Goal: Task Accomplishment & Management: Use online tool/utility

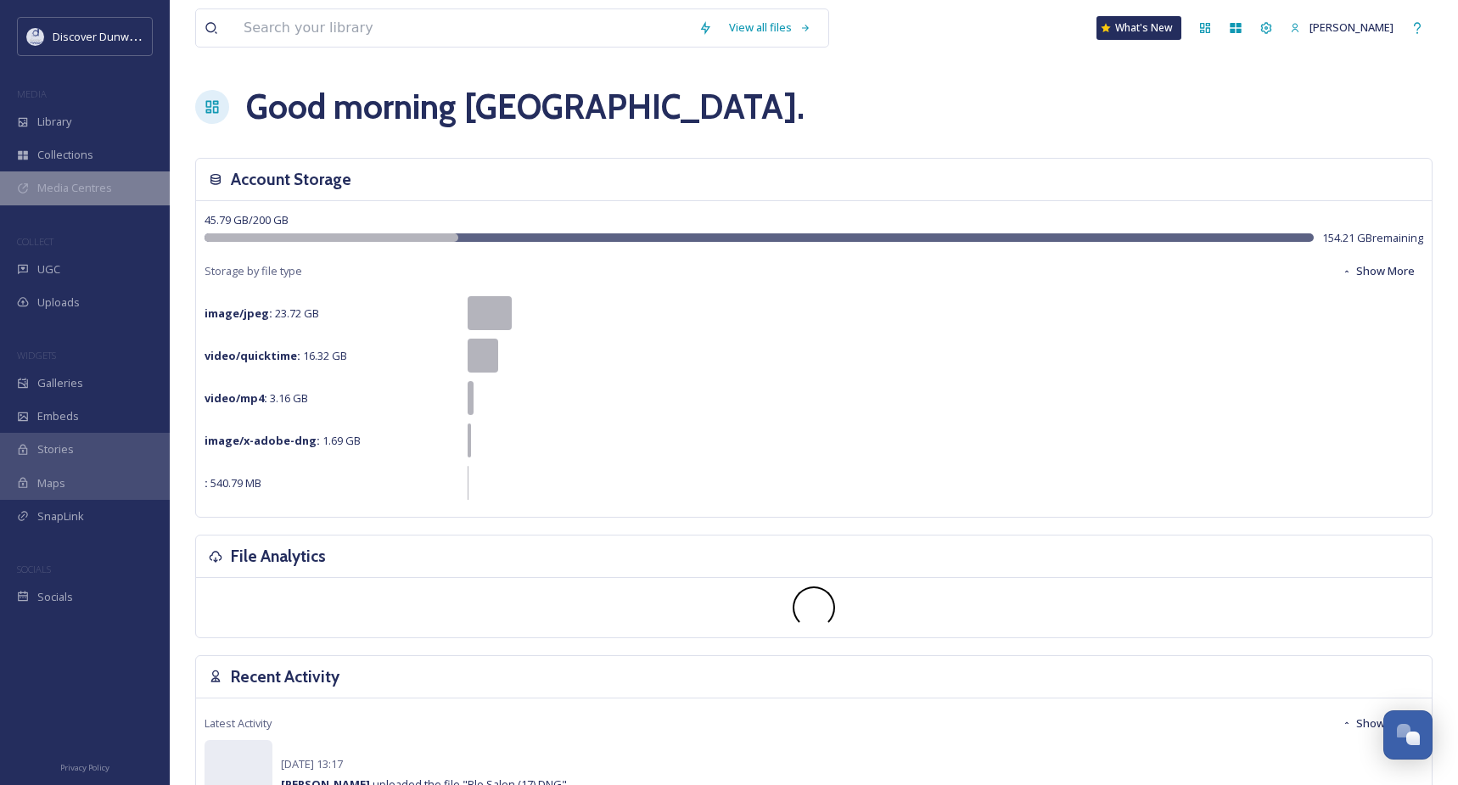
click at [112, 178] on div "Media Centres" at bounding box center [85, 187] width 170 height 33
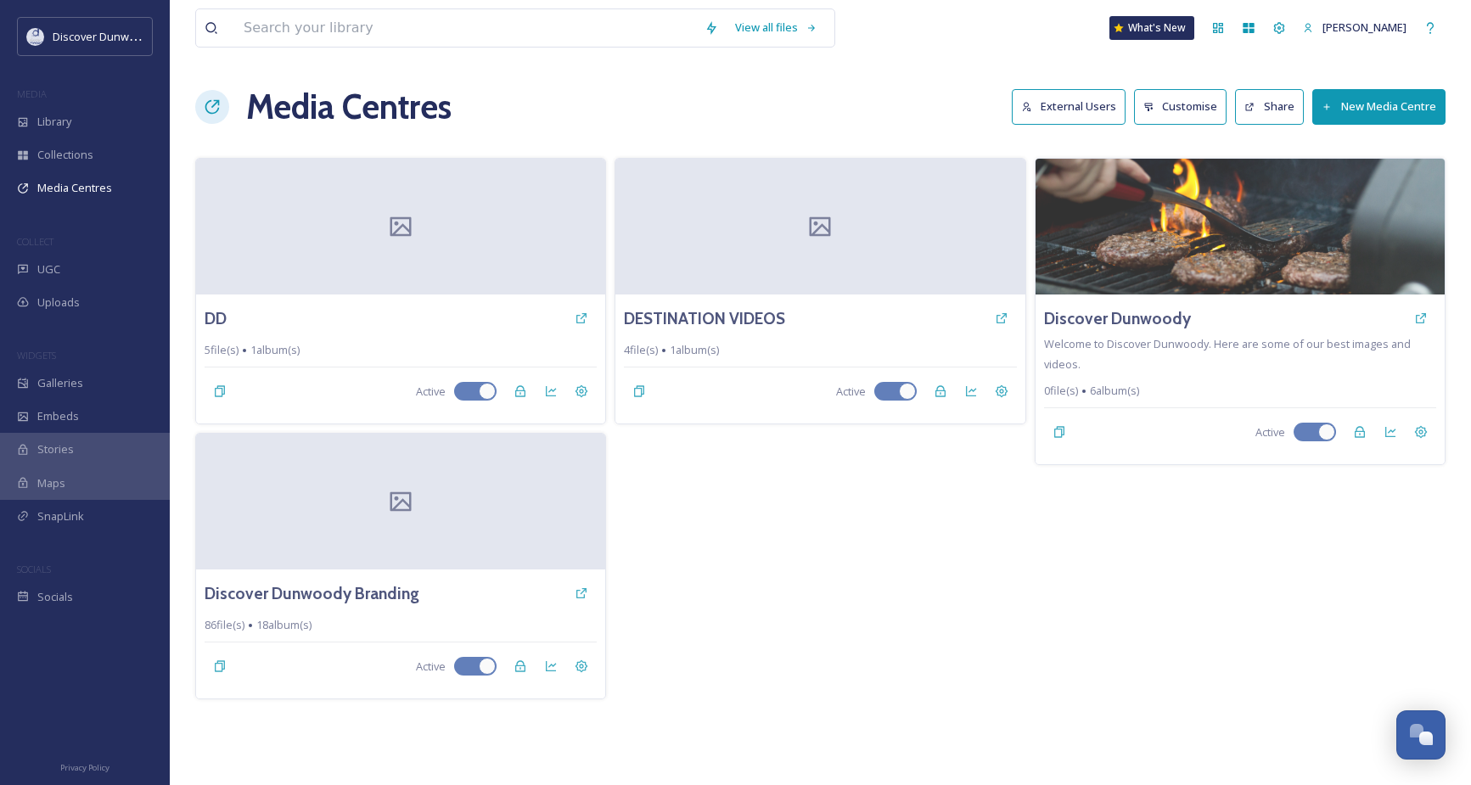
click at [721, 551] on div "DESTINATION VIDEOS 4 file(s) 1 album(s) Active" at bounding box center [820, 429] width 411 height 542
click at [1348, 108] on button "New Media Centre" at bounding box center [1378, 106] width 133 height 35
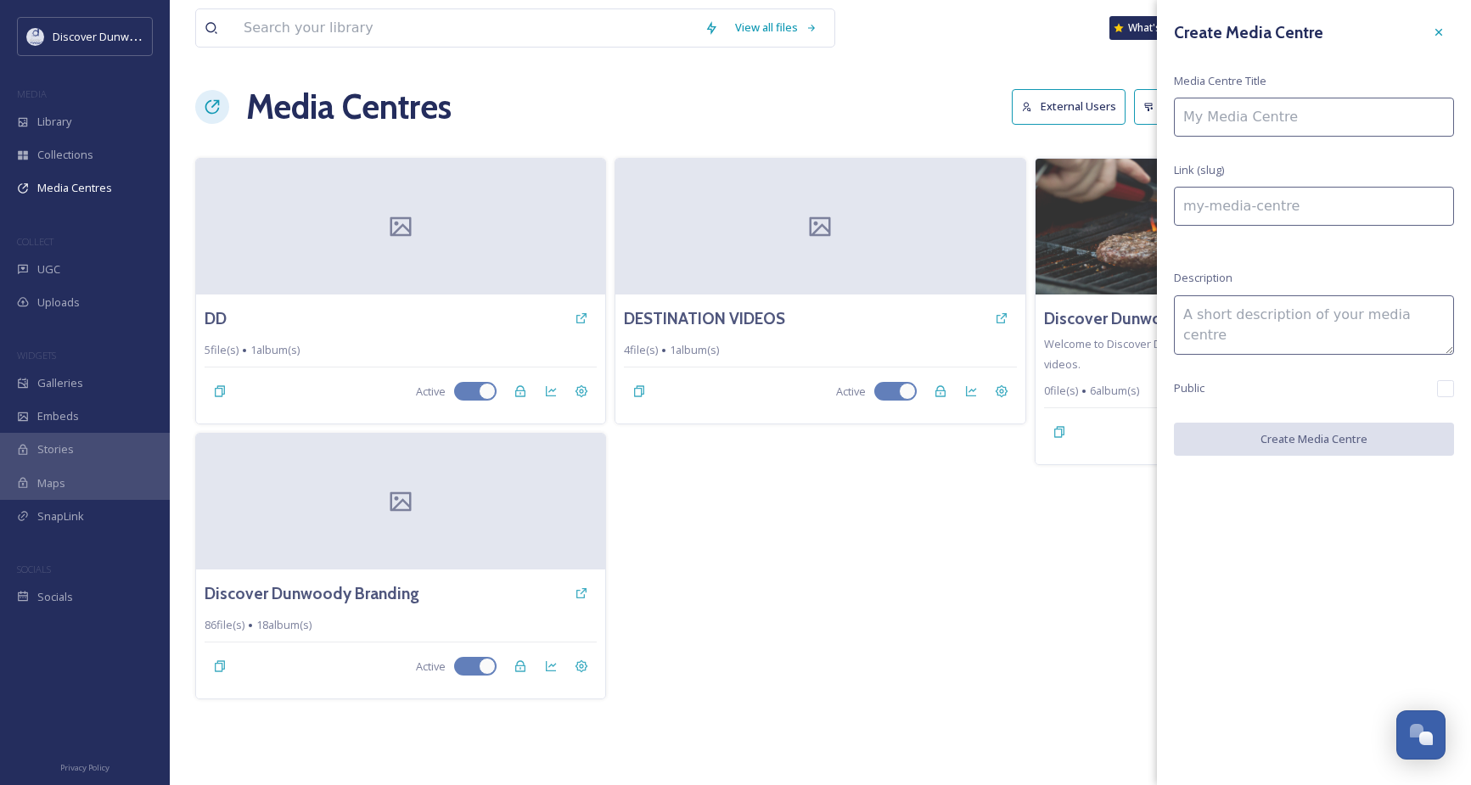
click at [1348, 108] on input at bounding box center [1314, 117] width 280 height 39
type input "D"
type input "d"
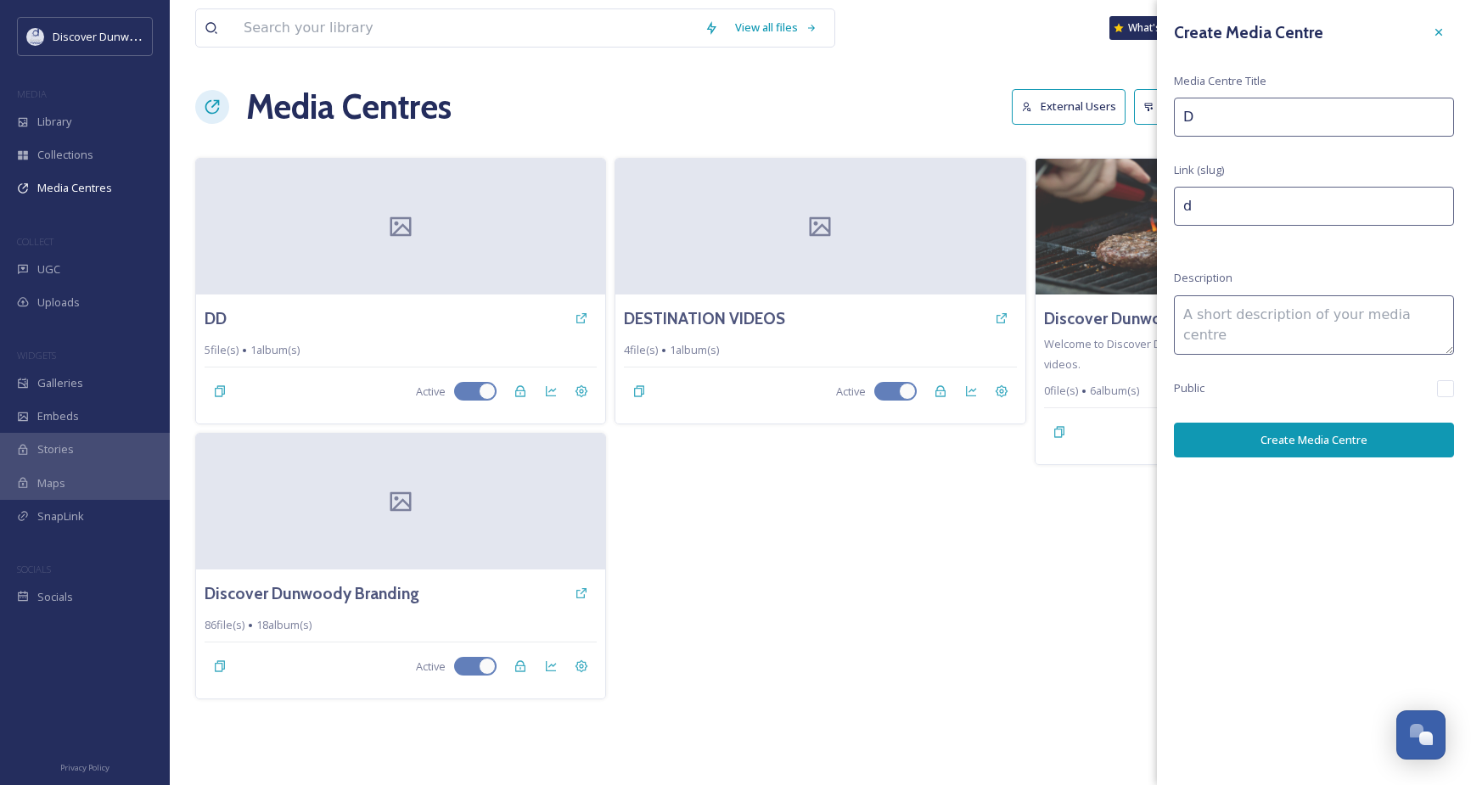
type input "Di"
type input "di"
type input "Dis"
type input "dis"
type input "Disc"
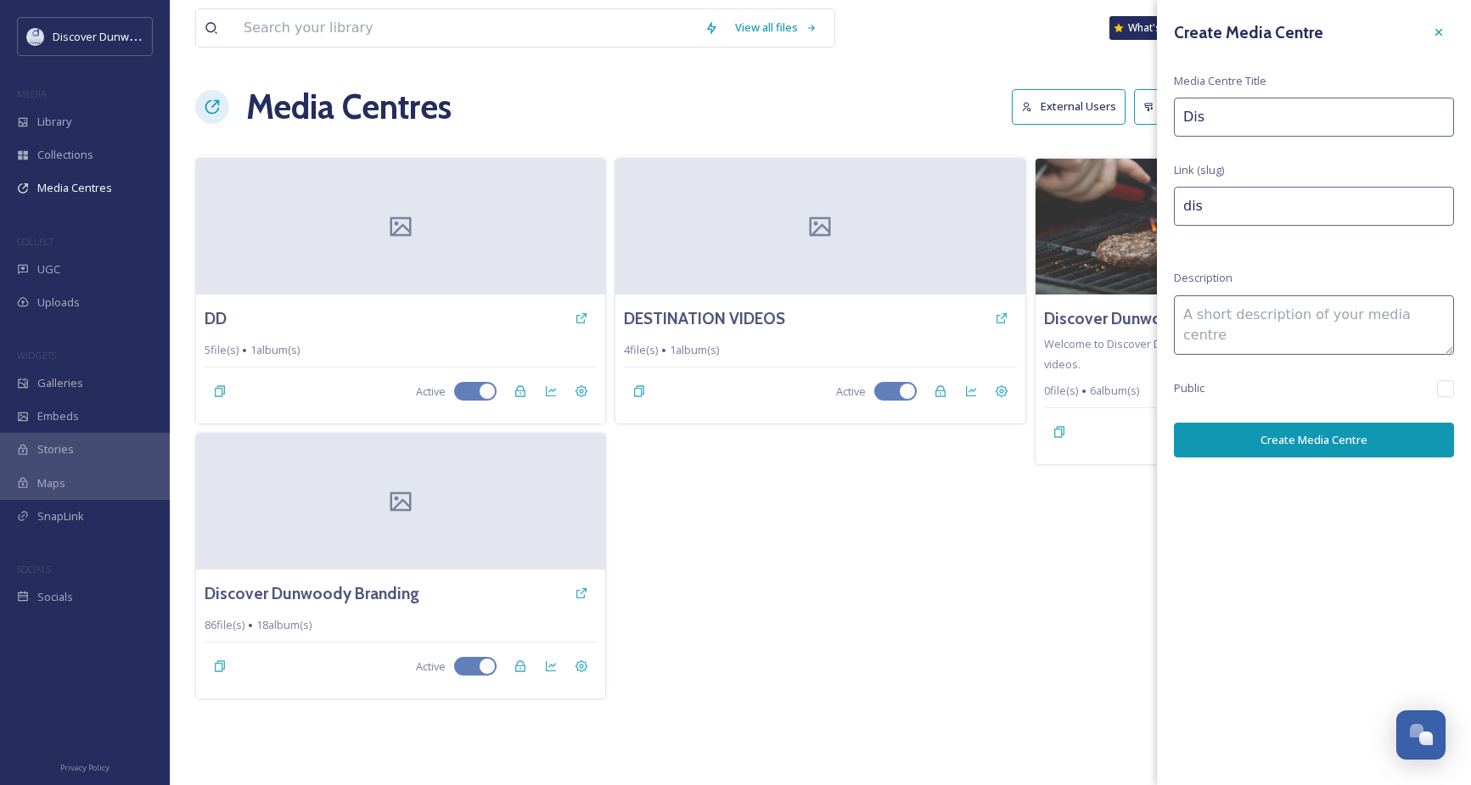
type input "disc"
type input "Disco"
type input "disco"
type input "Discov"
type input "discov"
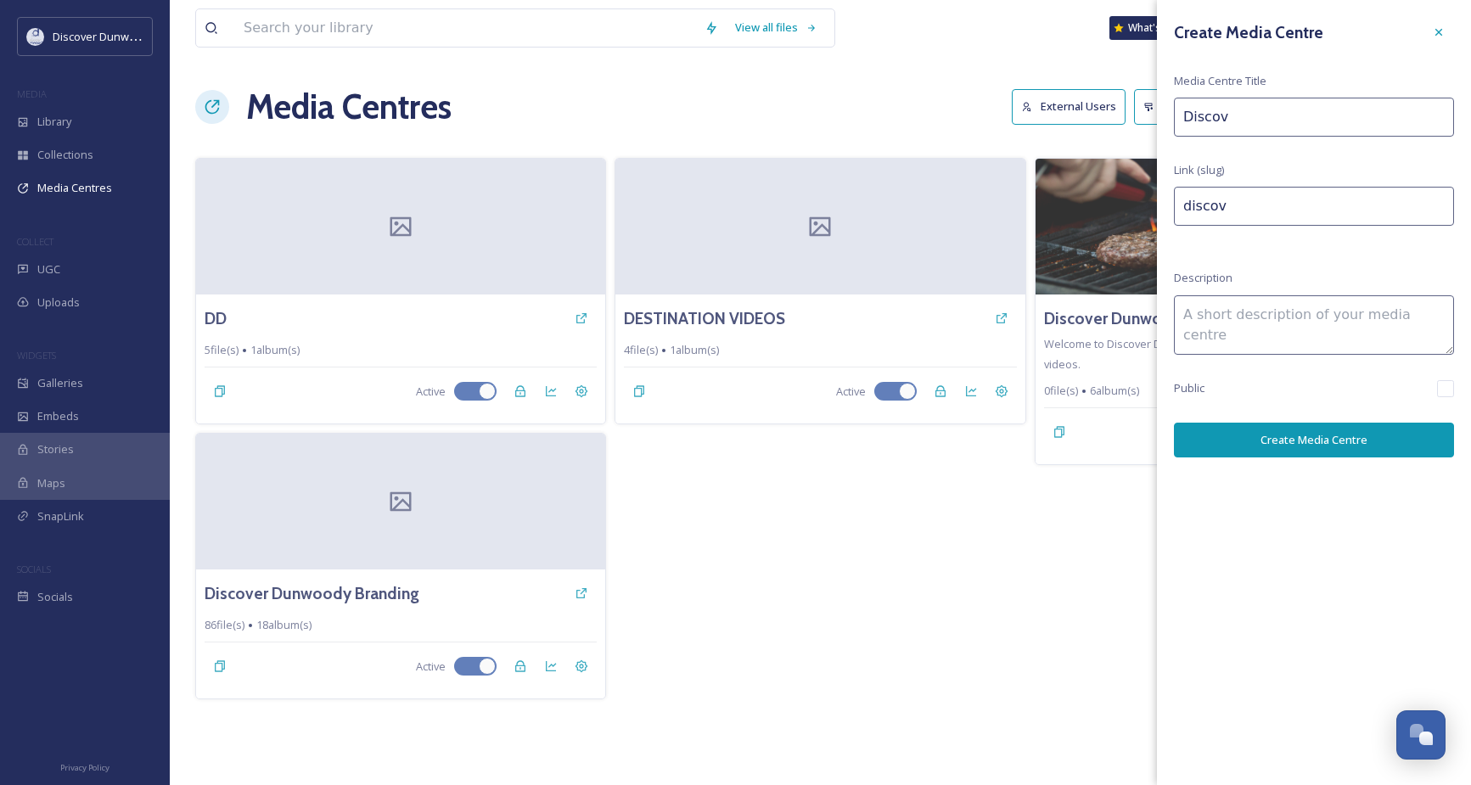
type input "Discove"
type input "discove"
type input "Discover"
type input "discover"
type input "Discover"
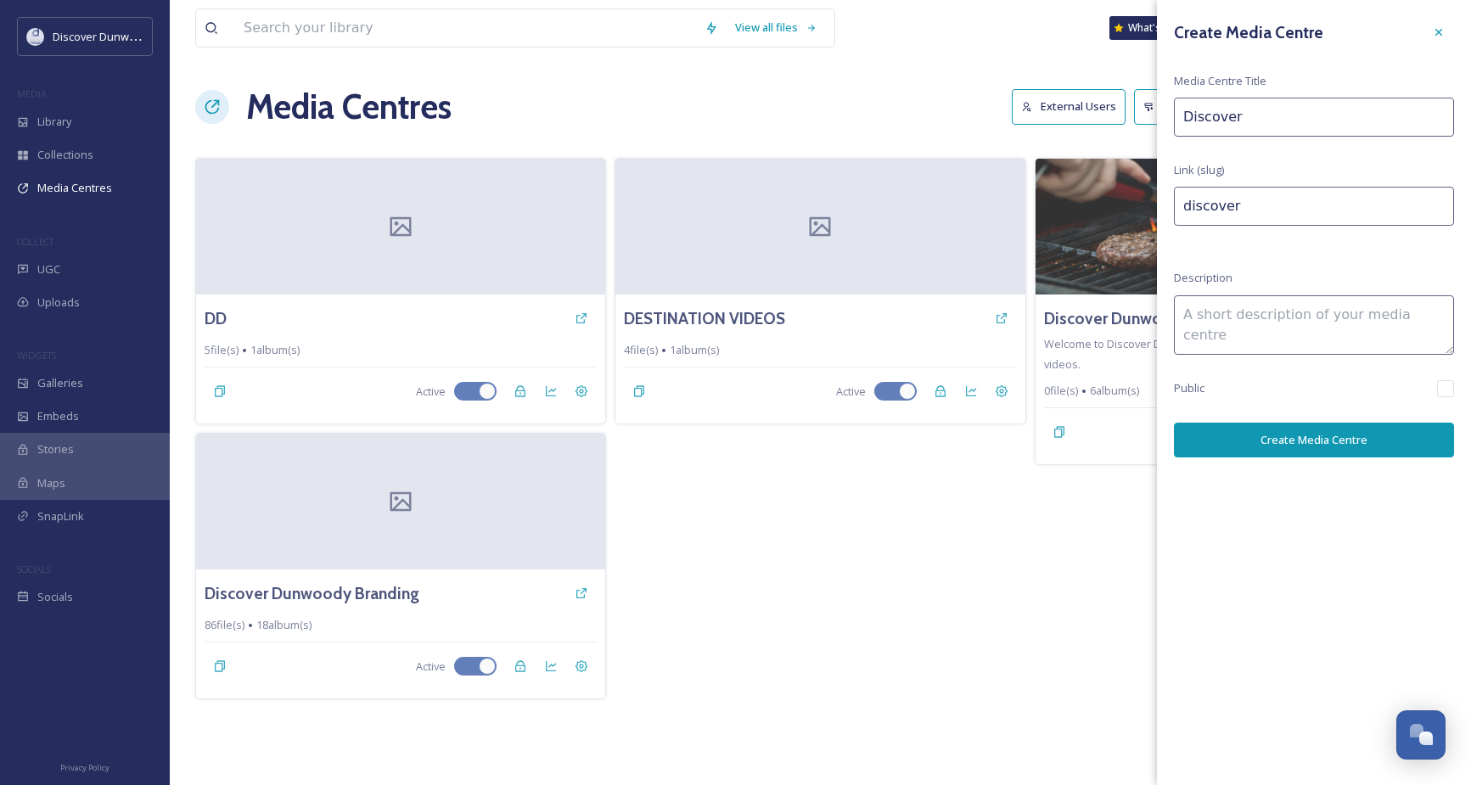
type input "discover-"
type input "Discover D"
type input "discover-d"
type input "Discover Du"
type input "discover-du"
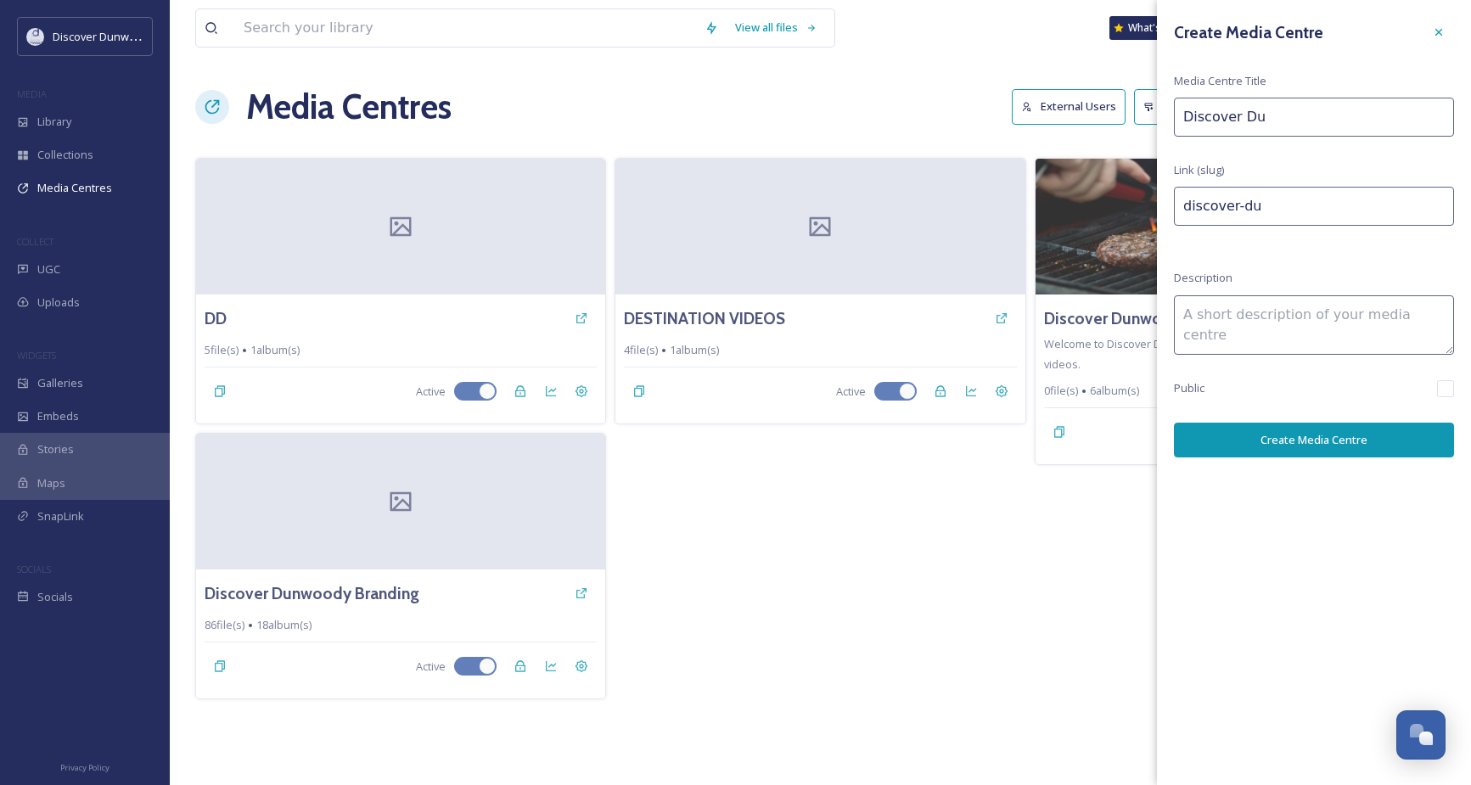
type input "Discover Dun"
type input "discover-dun"
type input "Discover Dunw"
type input "discover-dunw"
type input "Discover Dunwo"
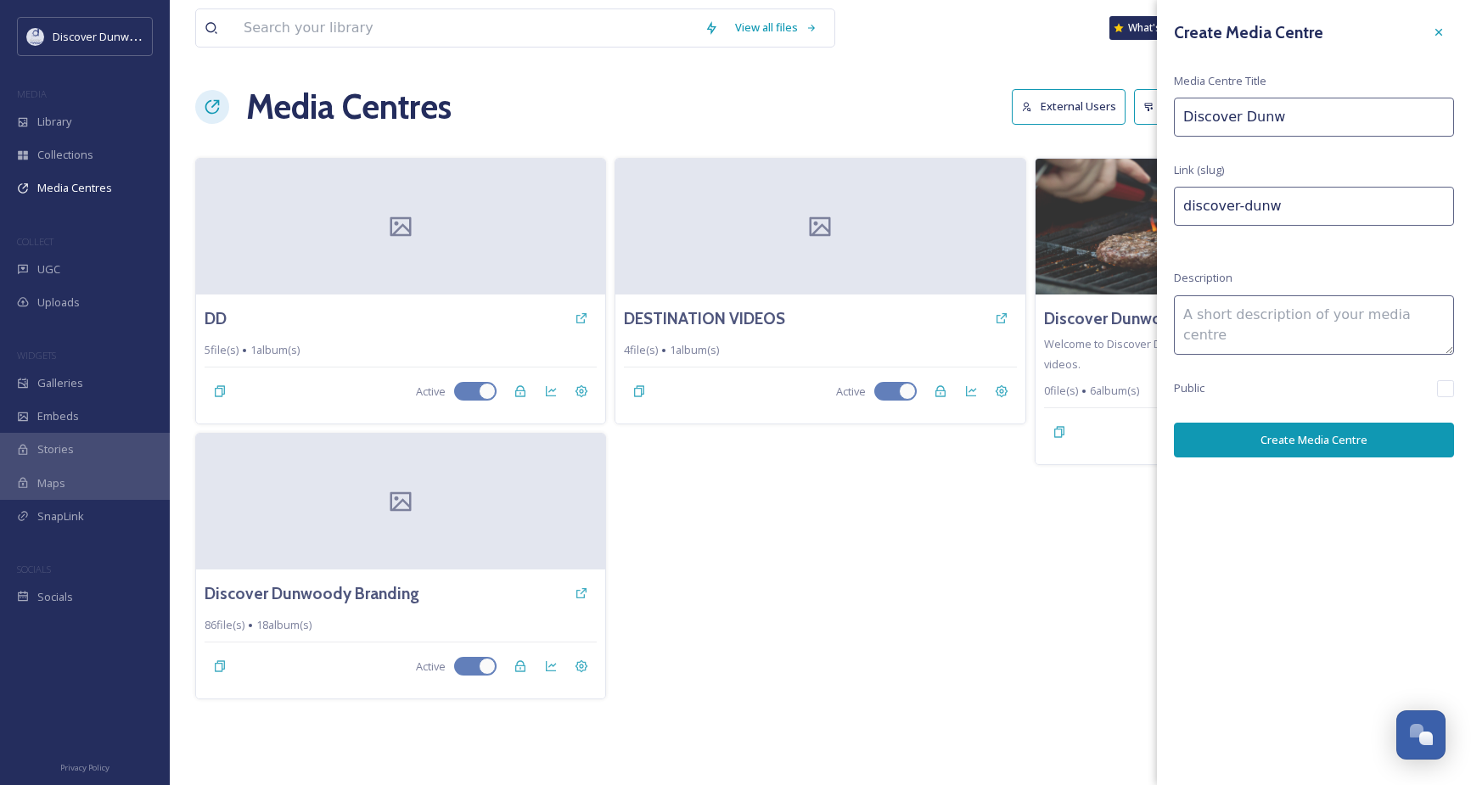
type input "discover-dunwo"
type input "Discover Dunwoo"
type input "discover-dunwoo"
type input "Discover Dunwood"
type input "discover-[GEOGRAPHIC_DATA]"
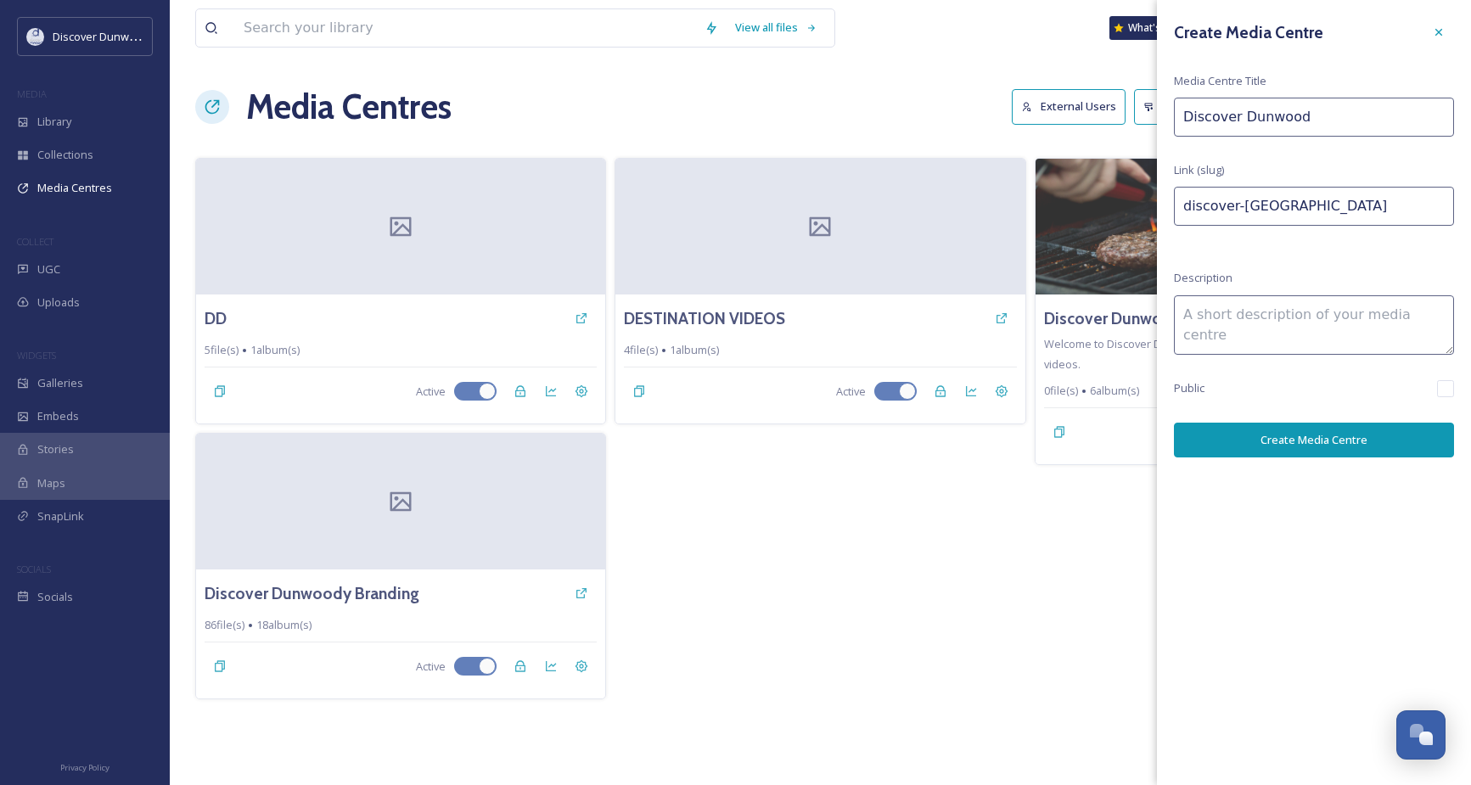
type input "Discover Dunwoody"
type input "discover-dunwoody"
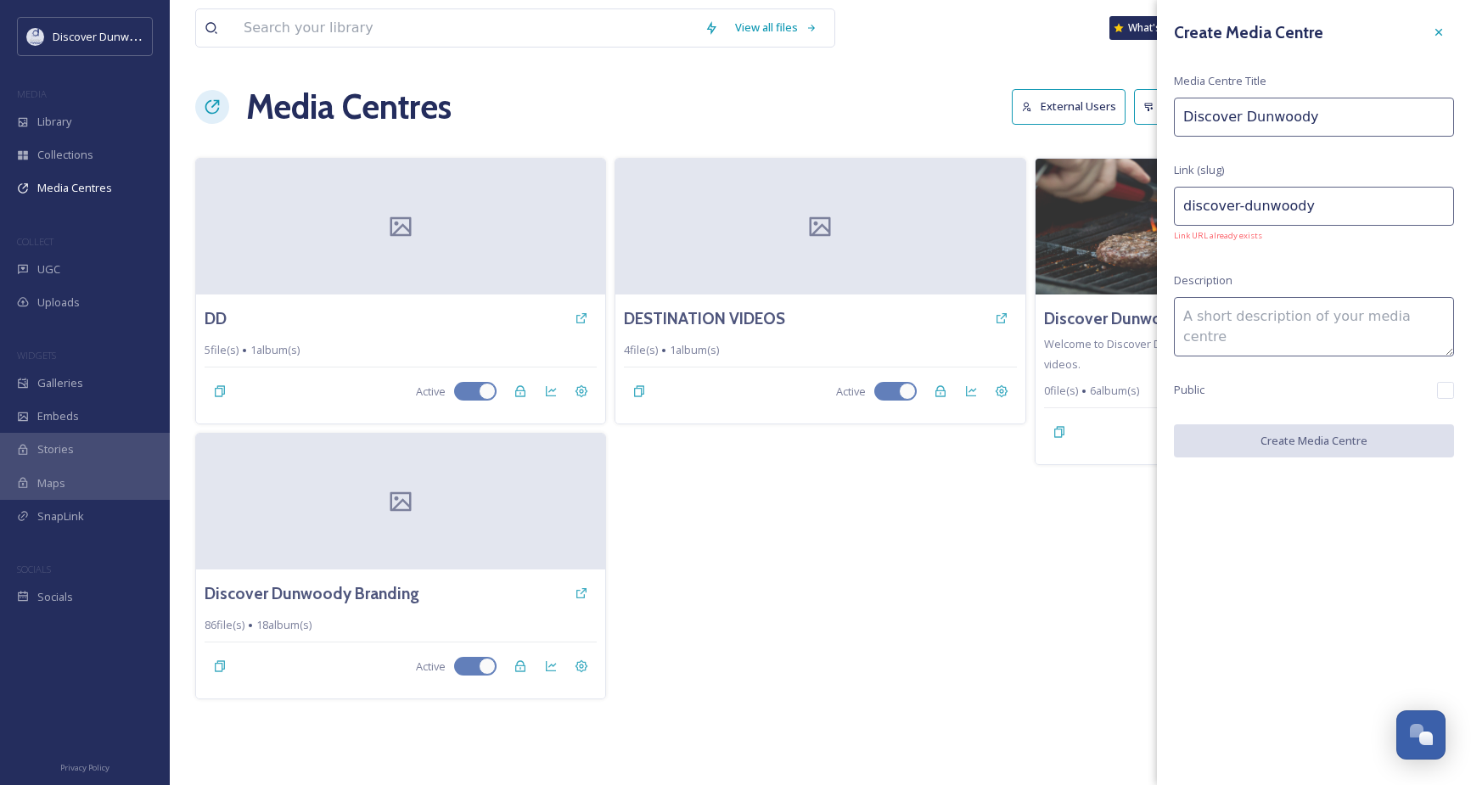
click at [1343, 109] on input "Discover Dunwoody" at bounding box center [1314, 117] width 280 height 39
type input "Discover Dunwoody"
type input "discover-dunwoody-"
type input "Discover Dunwoody B"
type input "discover-dunwoody-b"
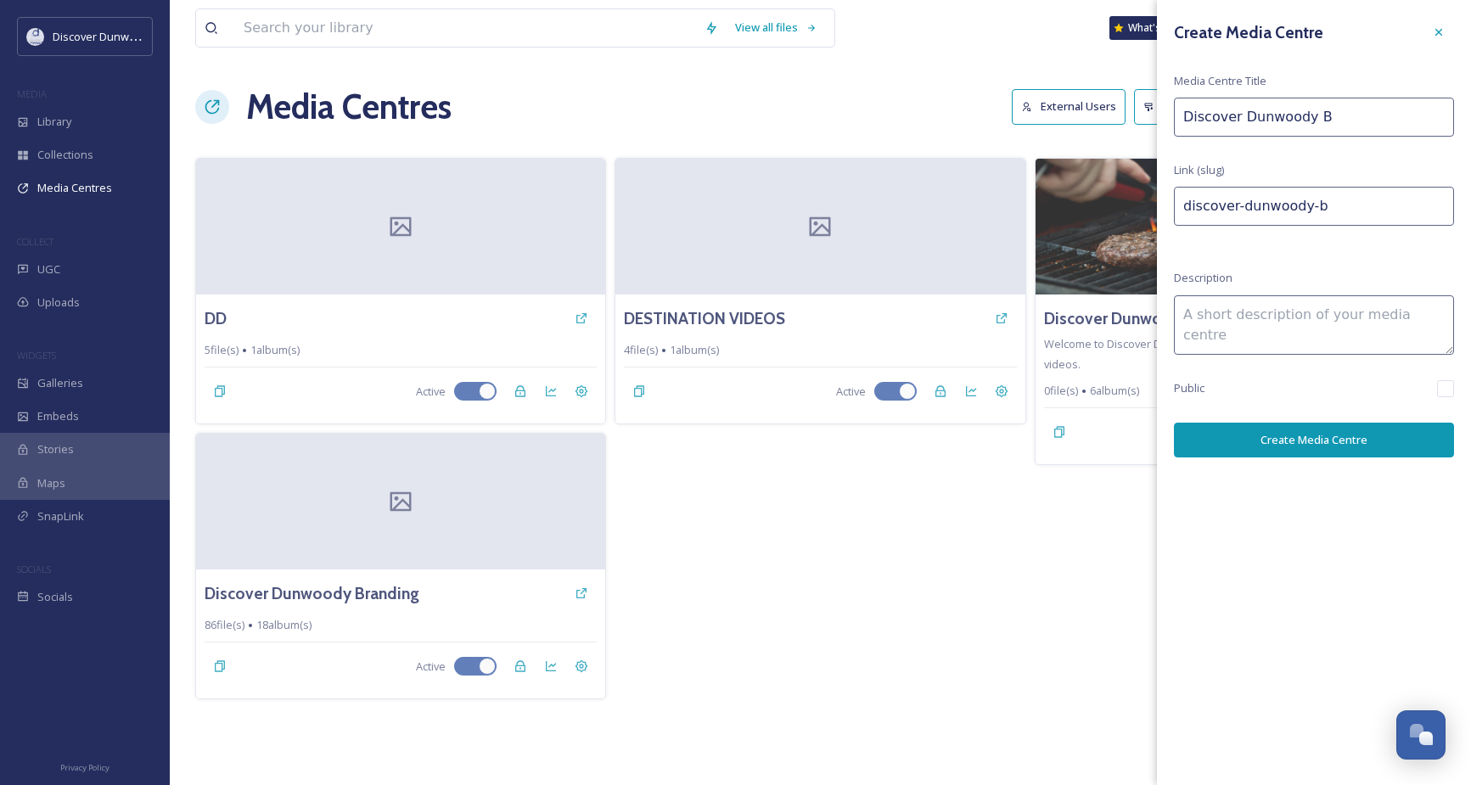
type input "Discover Dunwoody Br"
type input "discover-dunwoody-br"
type input "Discover Dunwoody Bra"
type input "discover-dunwoody-bra"
type input "Discover Dunwoody Bran"
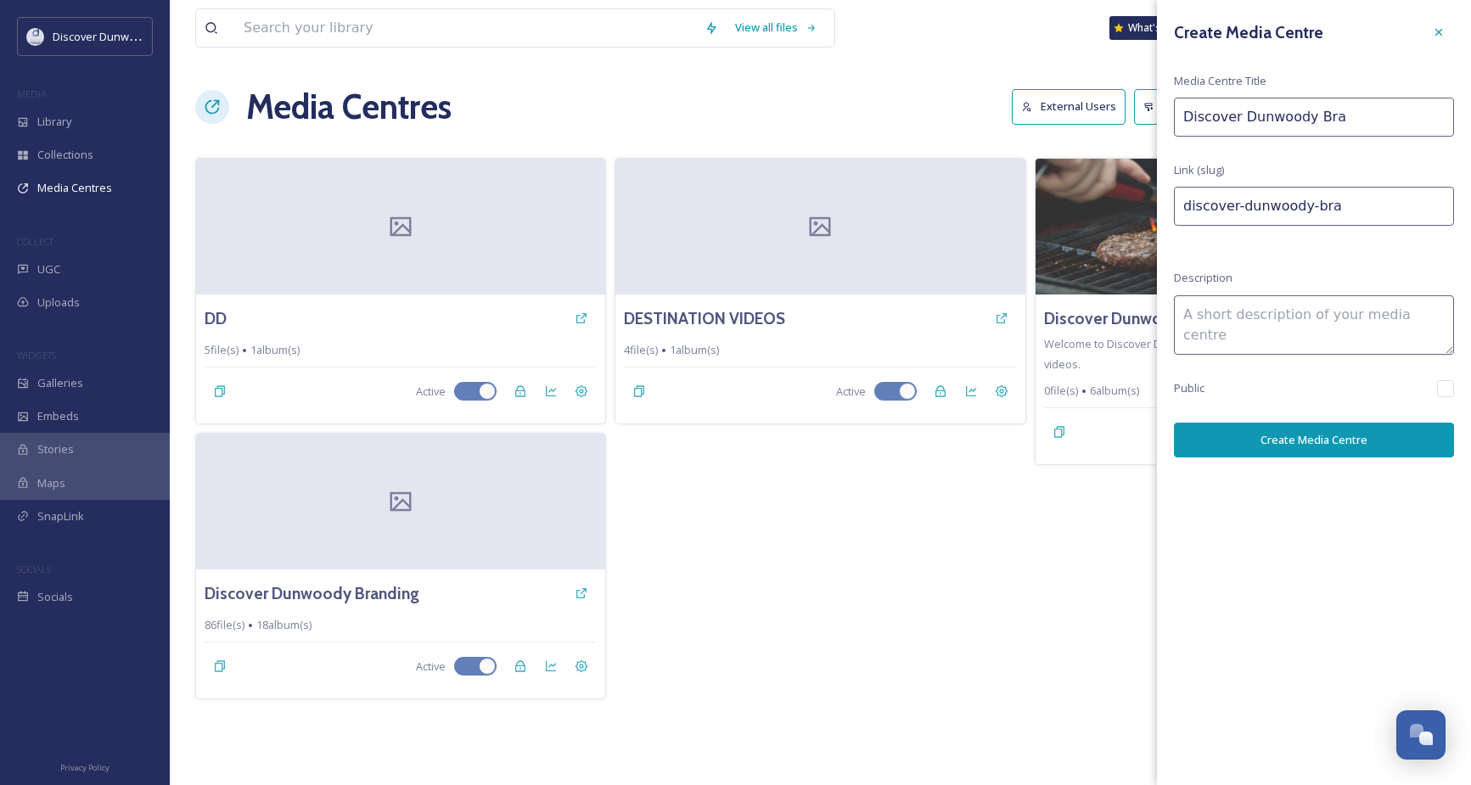
type input "discover-dunwoody-bran"
type input "Discover Dunwoody Brand"
type input "discover-dunwoody-brand"
type input "Discover [PERSON_NAME]"
type input "discover-dunwoody-[PERSON_NAME]"
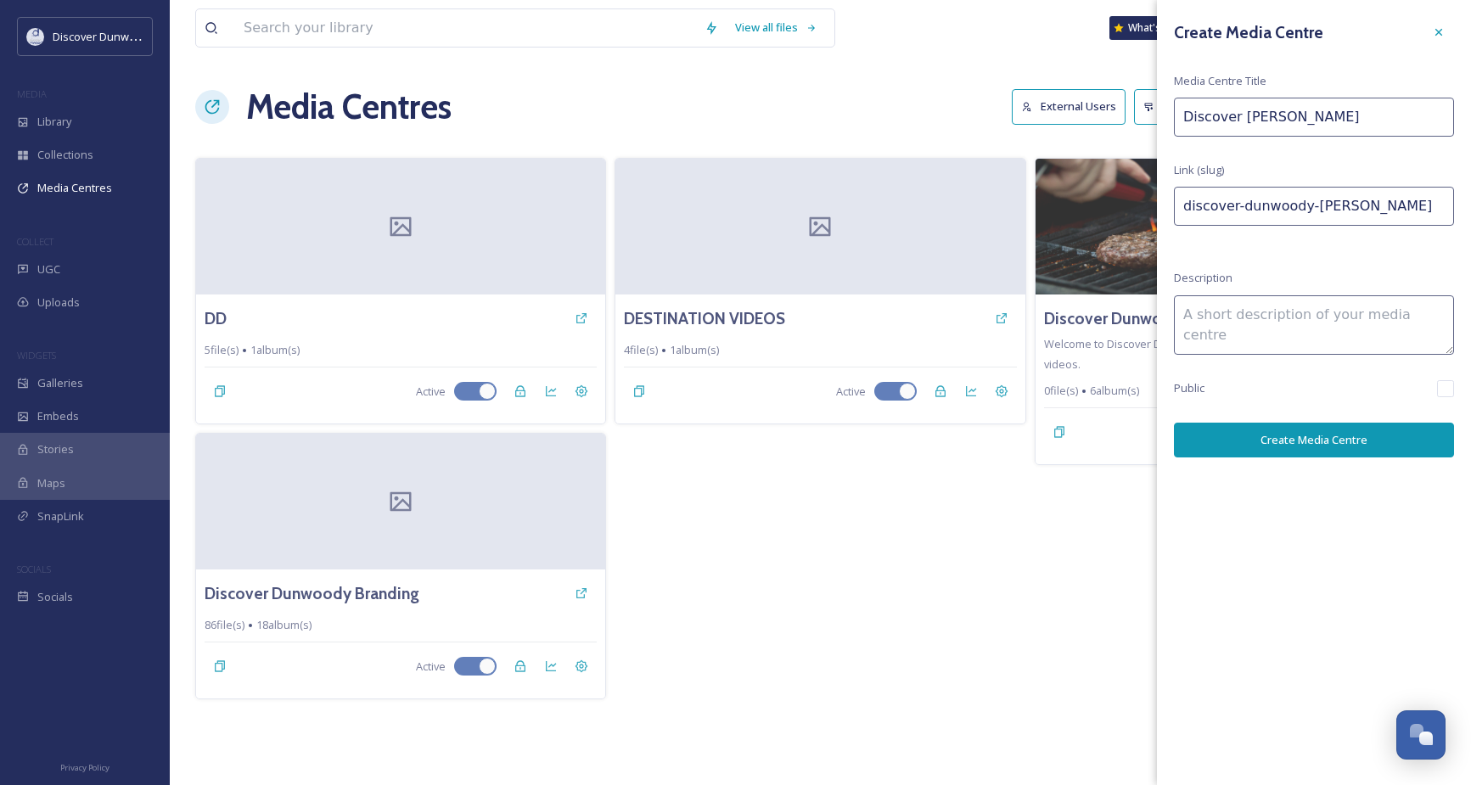
type input "Discover [PERSON_NAME]"
type input "discover-[PERSON_NAME]"
type input "Discover Dunwoody Branding"
type input "discover-dunwoody-branding"
type input "Discover Dunwoody Branding"
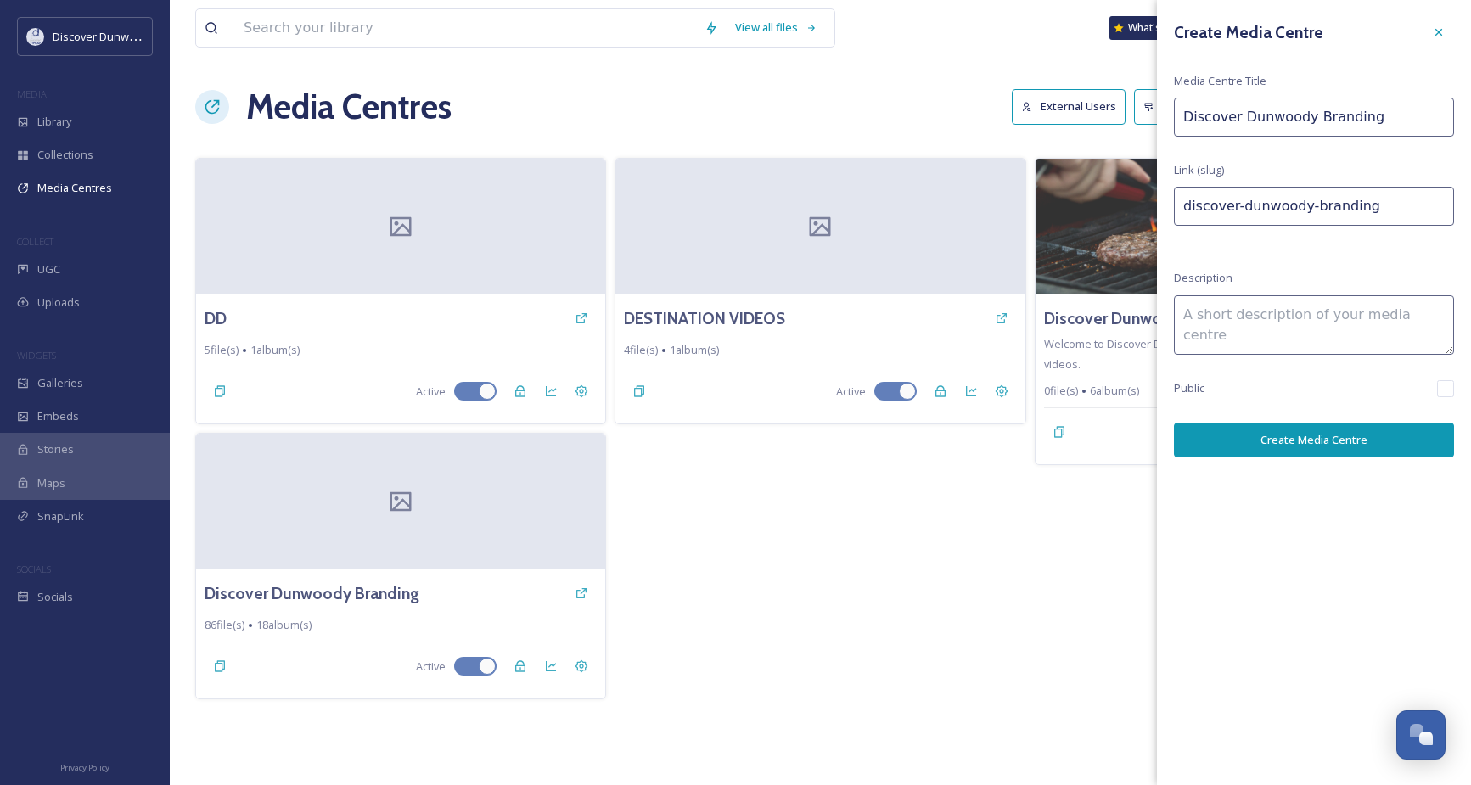
type input "discover-dunwoody-branding-"
type input "Discover Dunwoody Branding A"
type input "discover-dunwoody-branding-a"
type input "Discover Dunwoody Branding As"
type input "discover-dunwoody-branding-as"
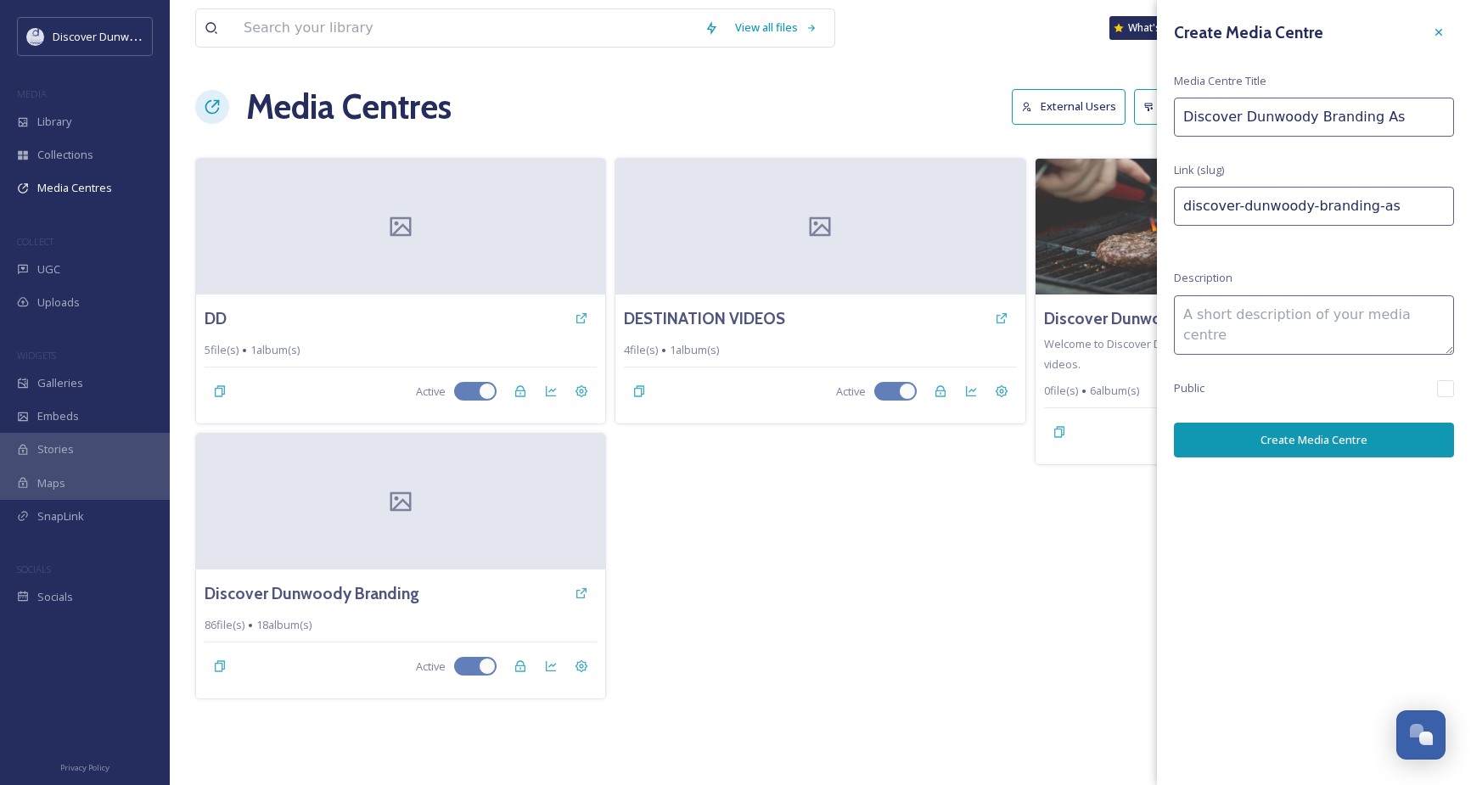
type input "Discover Dunwoody Branding Ass"
type input "discover-dunwoody-branding-ass"
type input "Discover Dunwoody Branding Asse"
type input "discover-dunwoody-branding-asse"
type input "Discover Dunwoody Branding Asset"
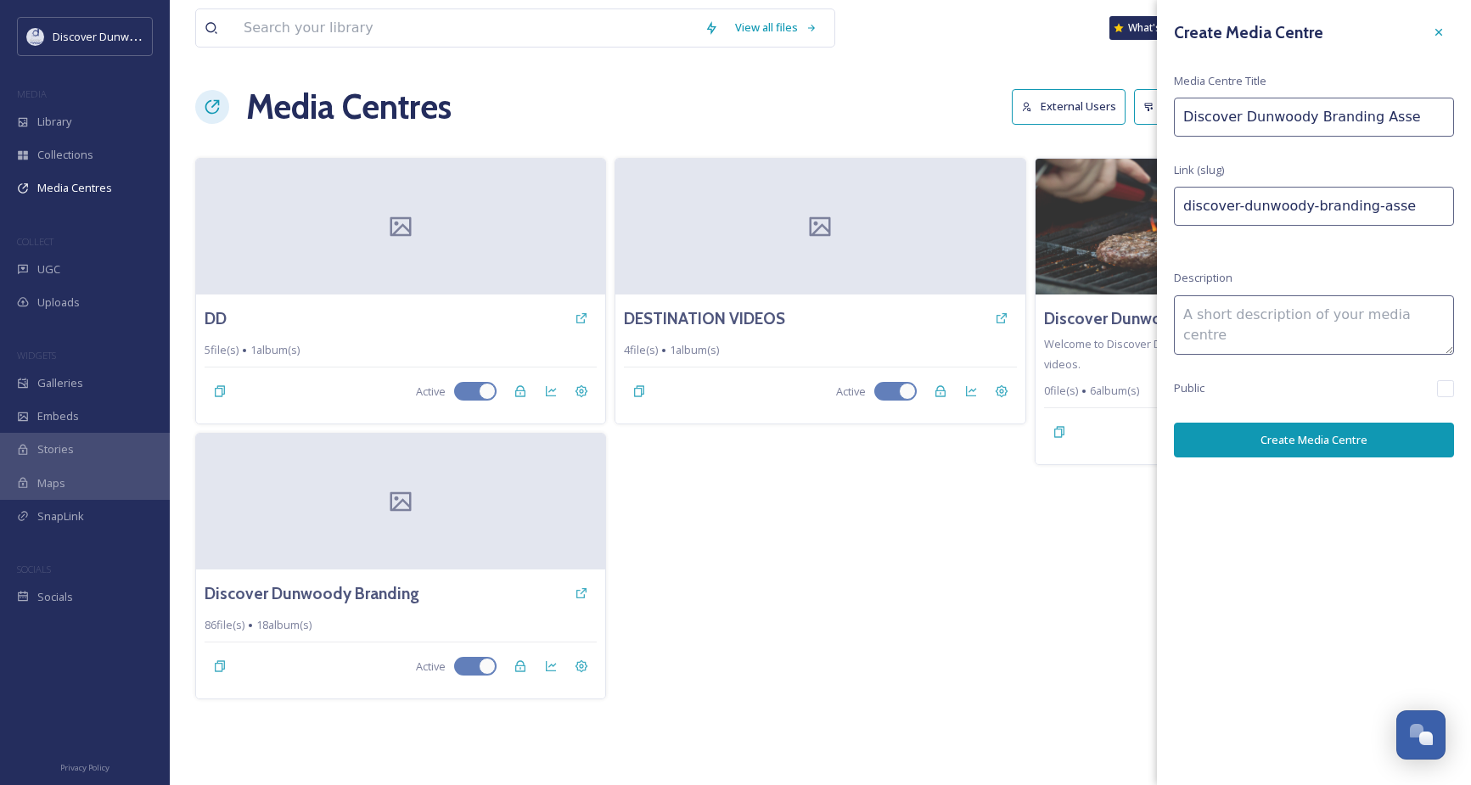
type input "discover-dunwoody-branding-asset"
type input "Discover Dunwoody Branding Assets"
type input "discover-dunwoody-branding-assets"
type input "Discover Dunwoody Branding Assets"
click at [1374, 483] on div "Create Media Centre Media Centre Title Discover Dunwoody Branding Assets Link (…" at bounding box center [1314, 392] width 314 height 785
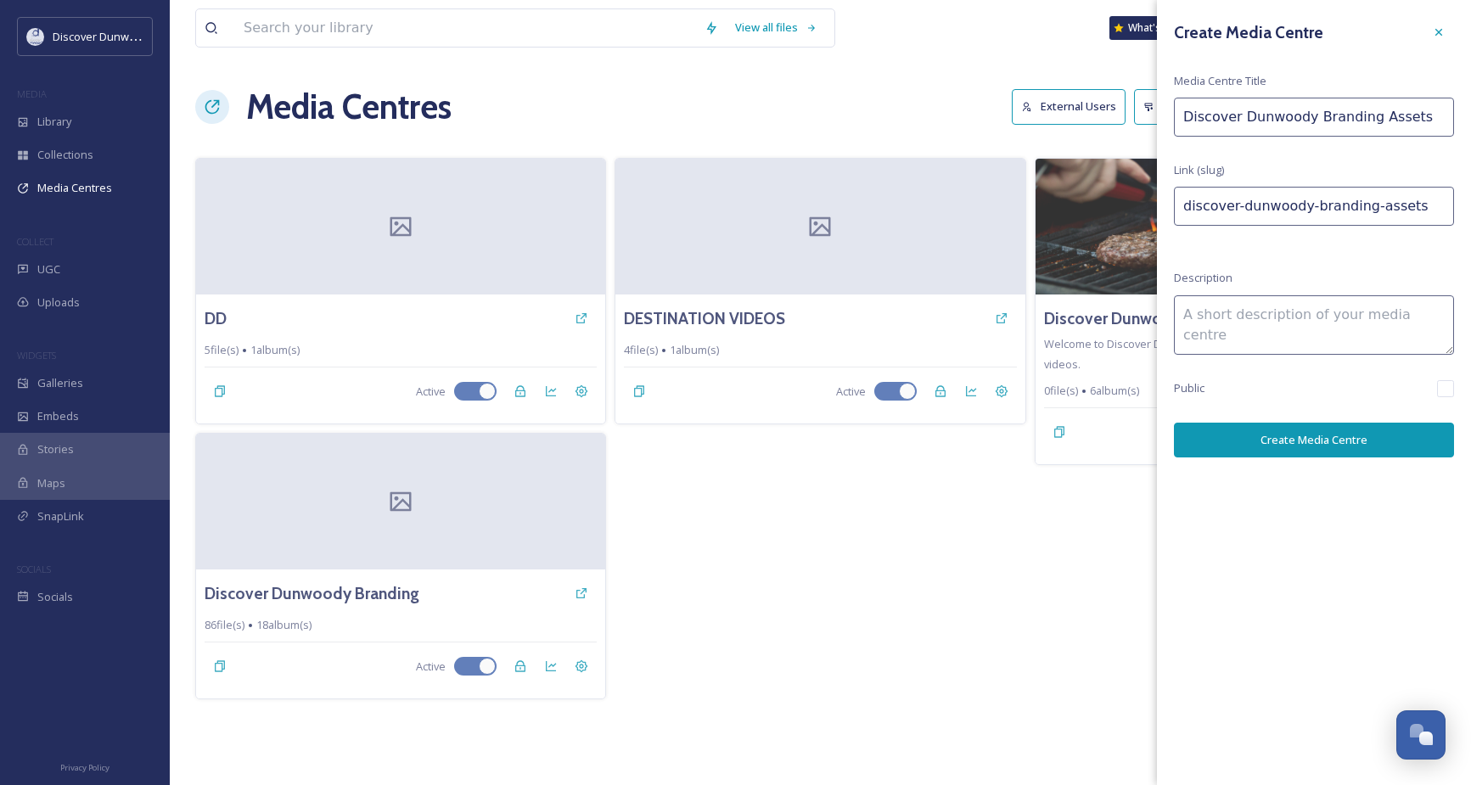
click at [1377, 450] on button "Create Media Centre" at bounding box center [1314, 440] width 280 height 35
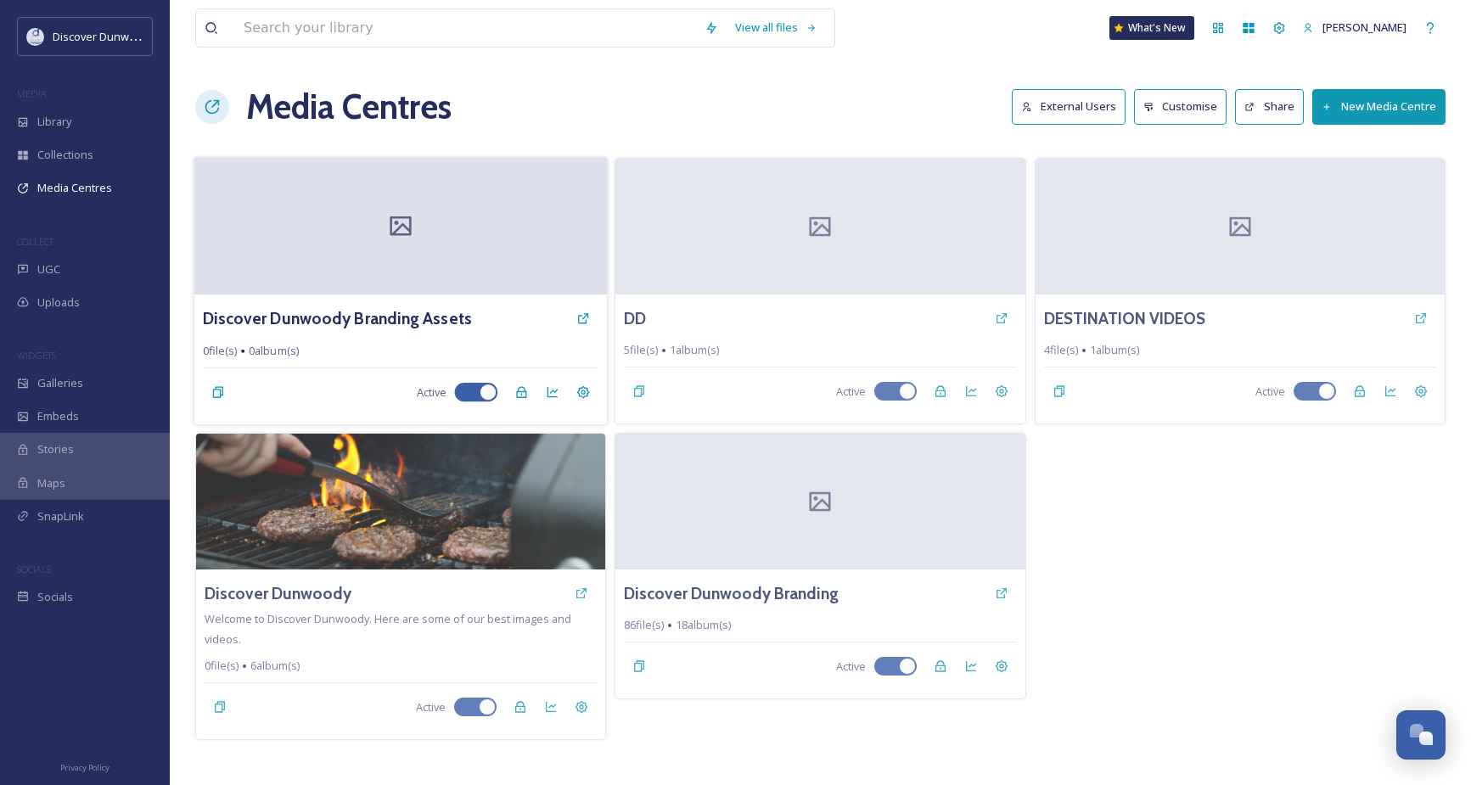
click at [410, 205] on div at bounding box center [400, 226] width 413 height 138
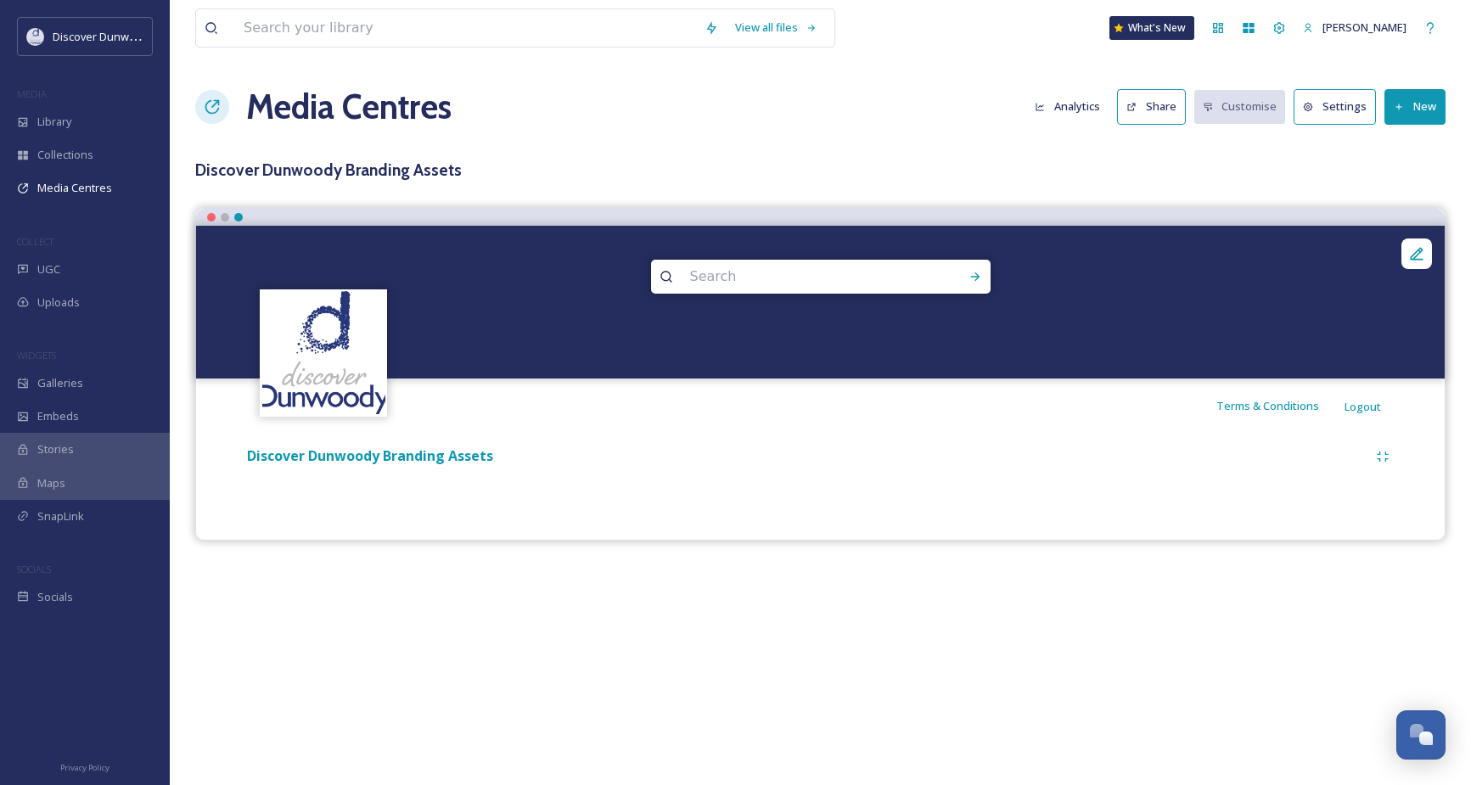
click at [743, 580] on div "View all files What's [GEOGRAPHIC_DATA] [PERSON_NAME] Media Centres Analytics S…" at bounding box center [820, 392] width 1301 height 785
click at [1417, 99] on button "New" at bounding box center [1414, 106] width 61 height 35
click at [1408, 147] on span "Add Files" at bounding box center [1404, 146] width 46 height 16
click at [1403, 188] on div "Add Album" at bounding box center [1409, 179] width 72 height 33
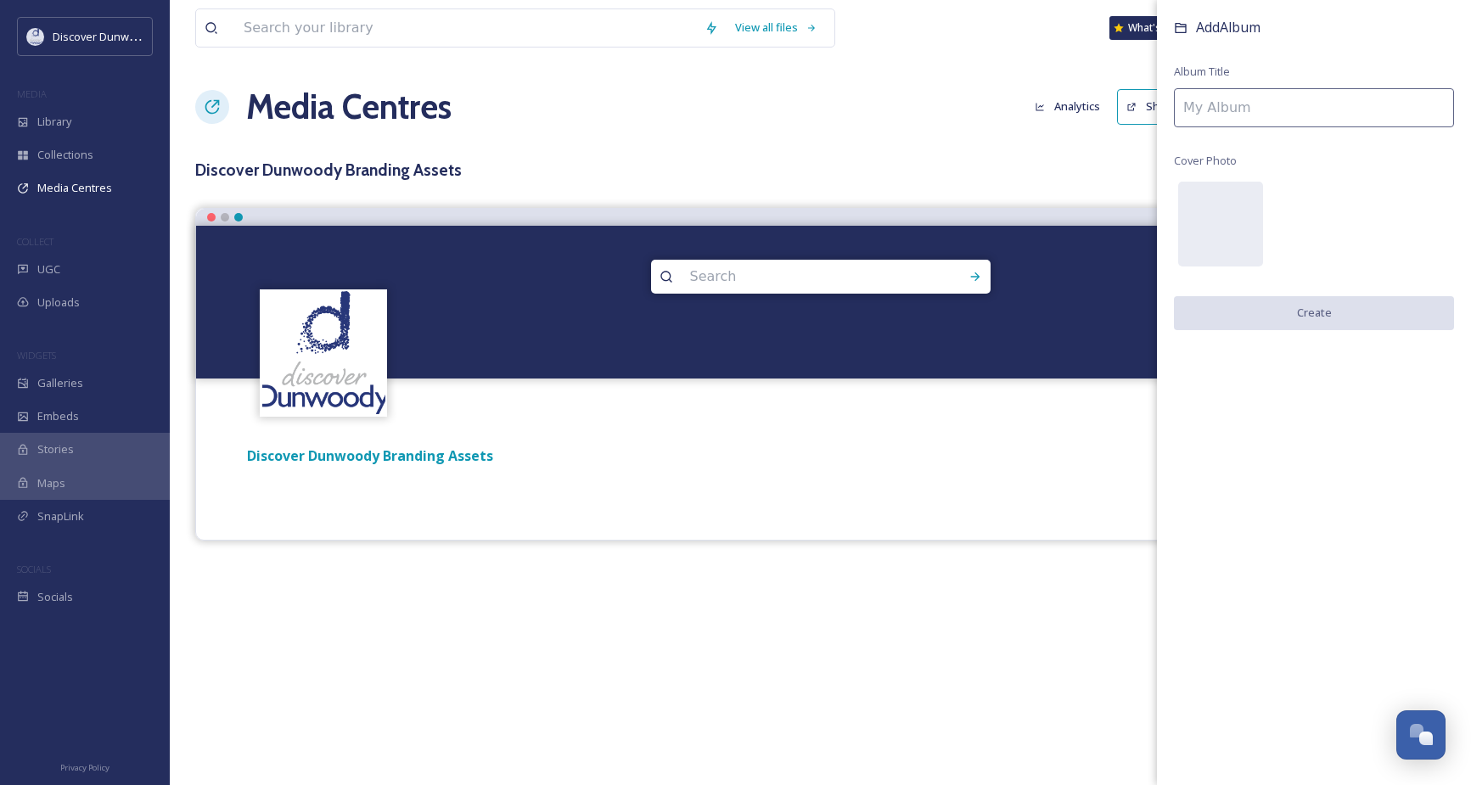
click at [1294, 106] on input at bounding box center [1314, 107] width 280 height 39
type input "ADS"
click at [1311, 318] on button "Create" at bounding box center [1314, 313] width 280 height 35
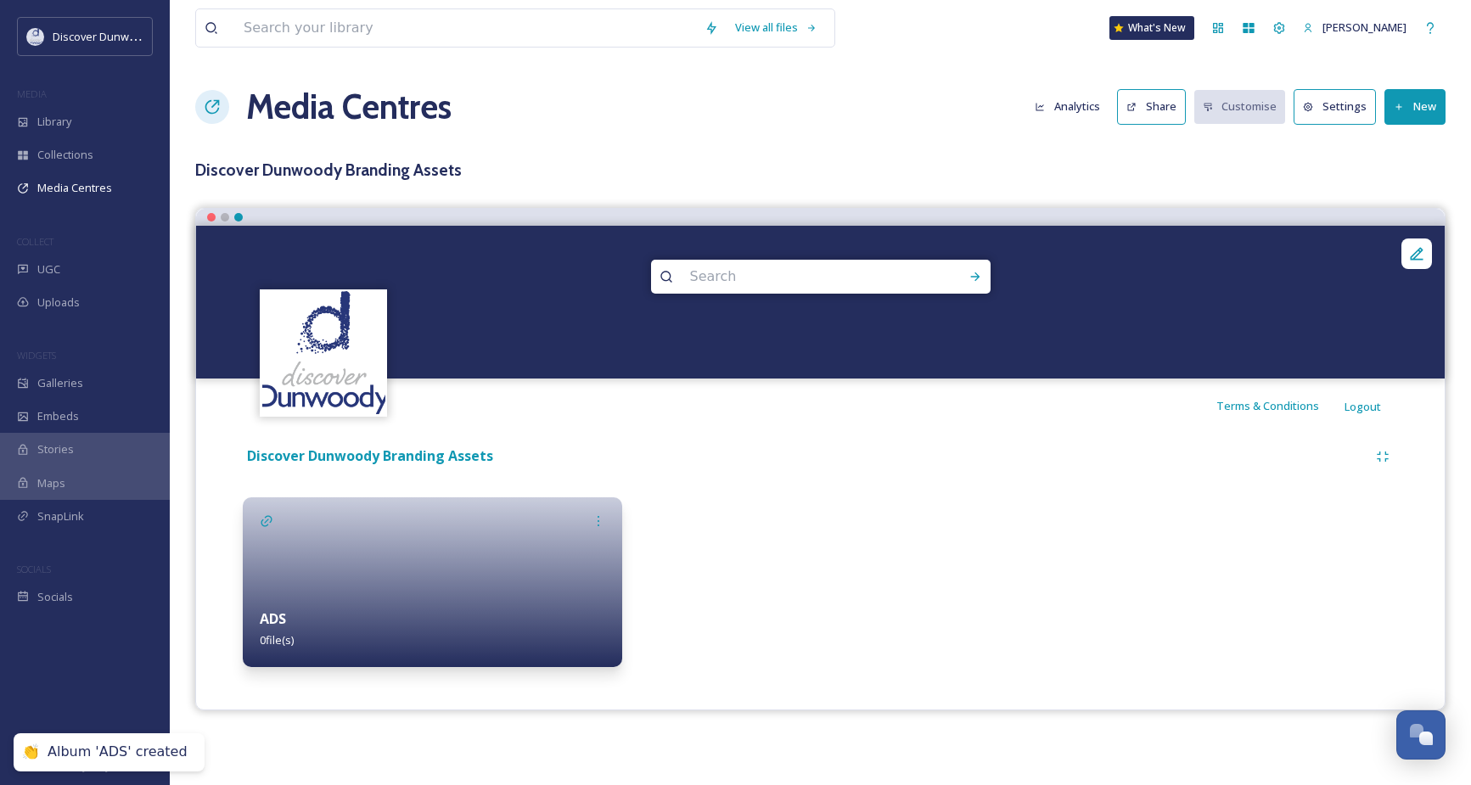
click at [377, 576] on div at bounding box center [432, 582] width 379 height 170
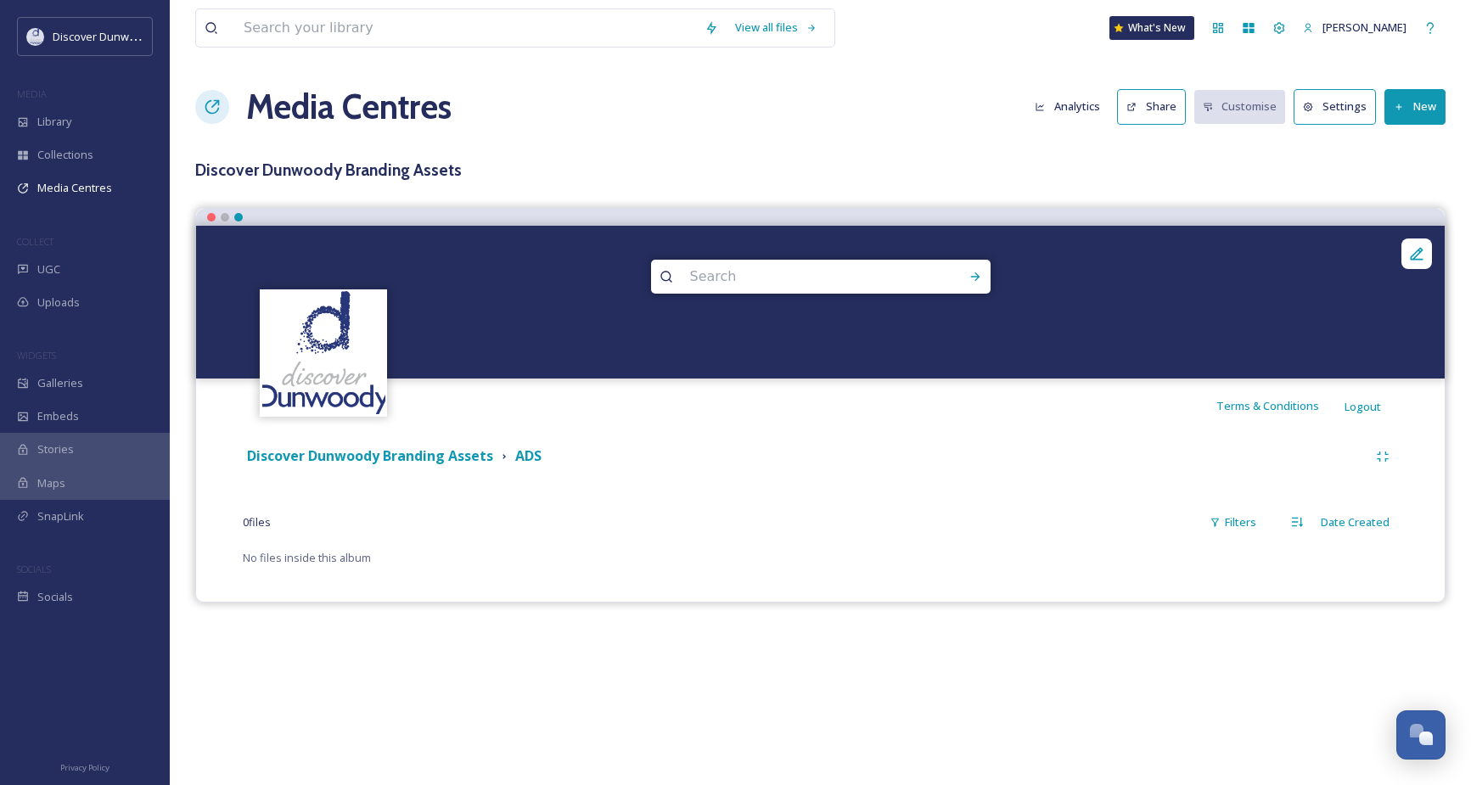
click at [1434, 102] on button "New" at bounding box center [1414, 106] width 61 height 35
click at [1423, 139] on span "Add Files" at bounding box center [1404, 146] width 46 height 16
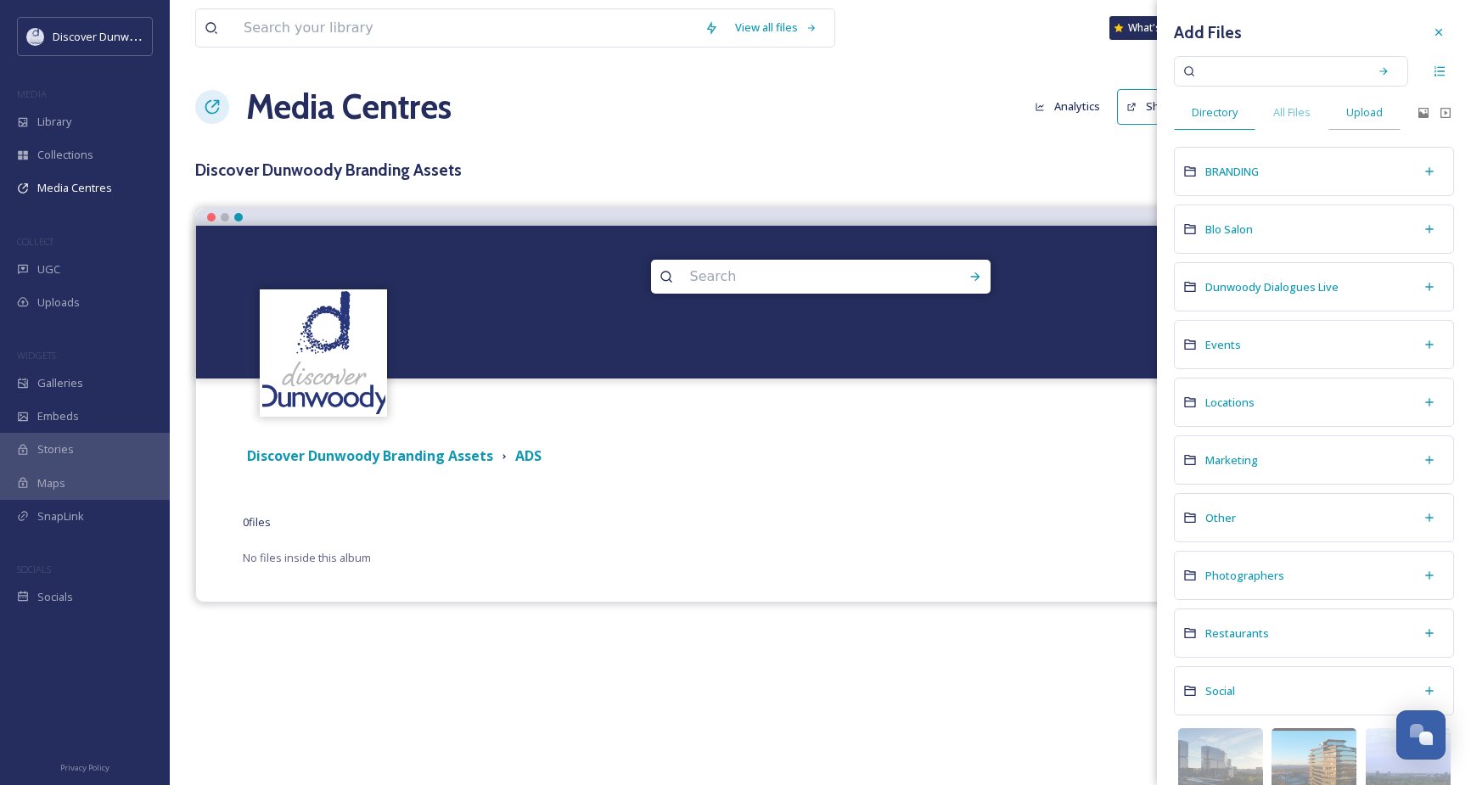
click at [1397, 119] on div "Upload" at bounding box center [1364, 112] width 72 height 35
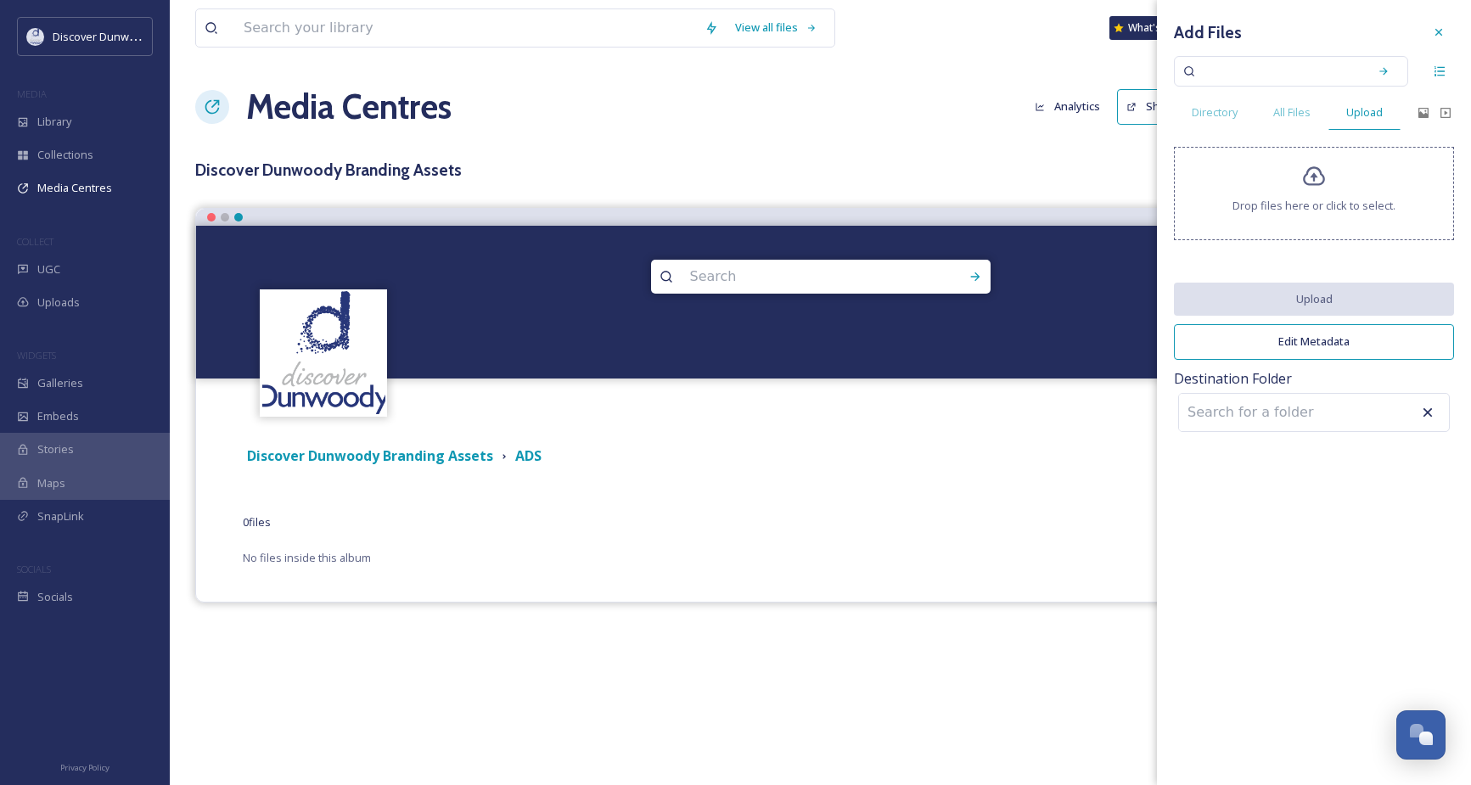
click at [1327, 194] on div "Drop files here or click to select." at bounding box center [1314, 193] width 280 height 93
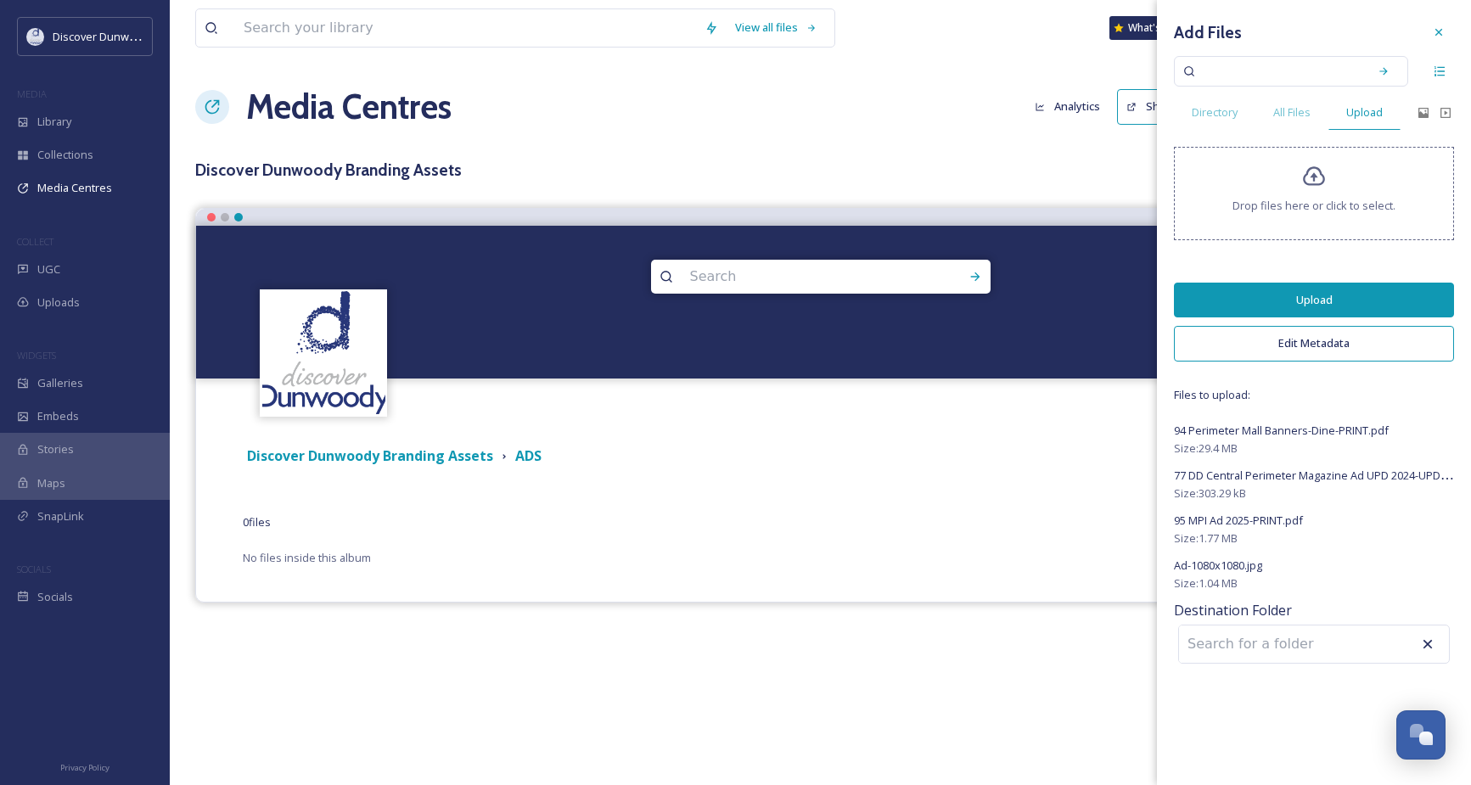
click at [1380, 304] on button "Upload" at bounding box center [1314, 300] width 280 height 35
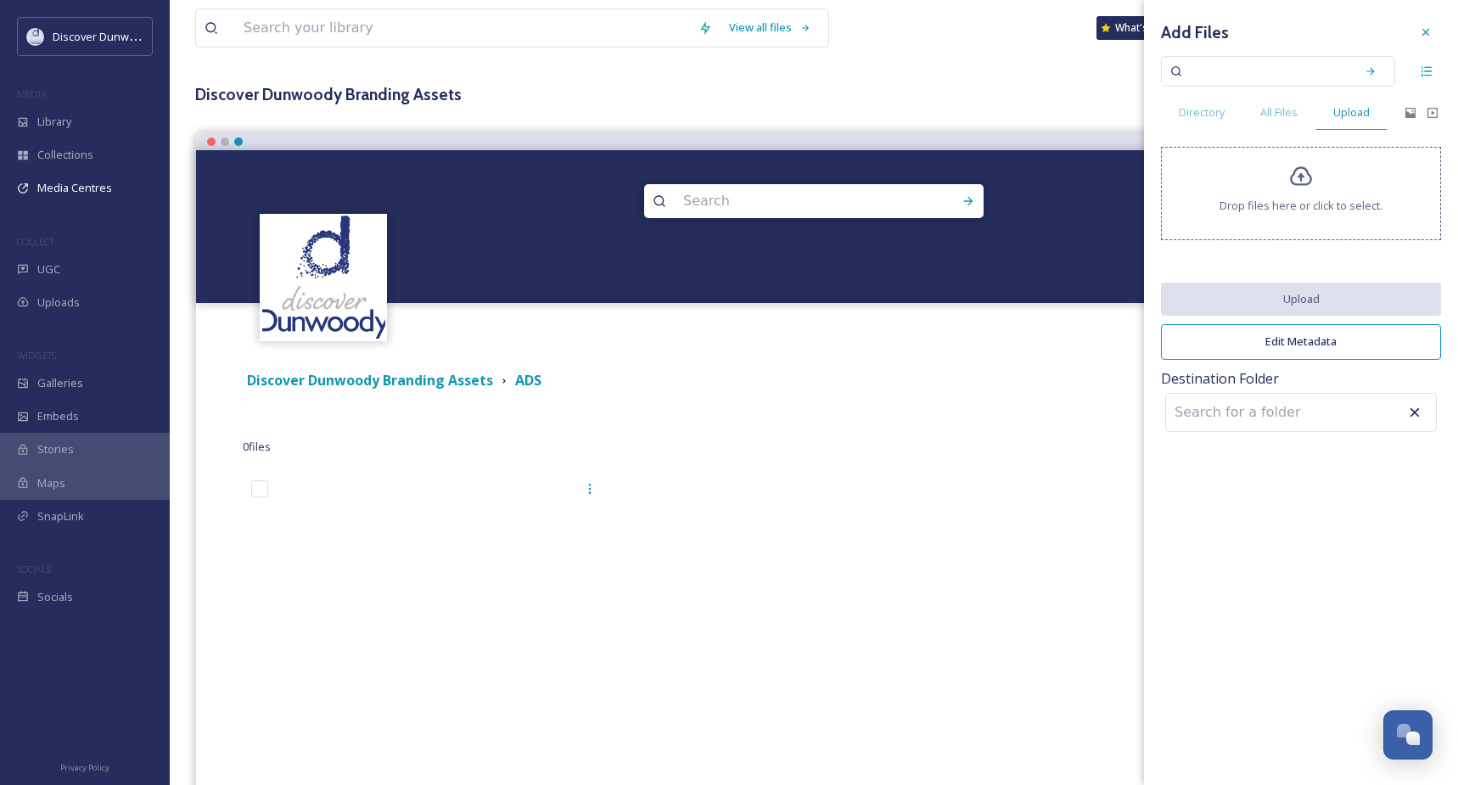
scroll to position [191, 0]
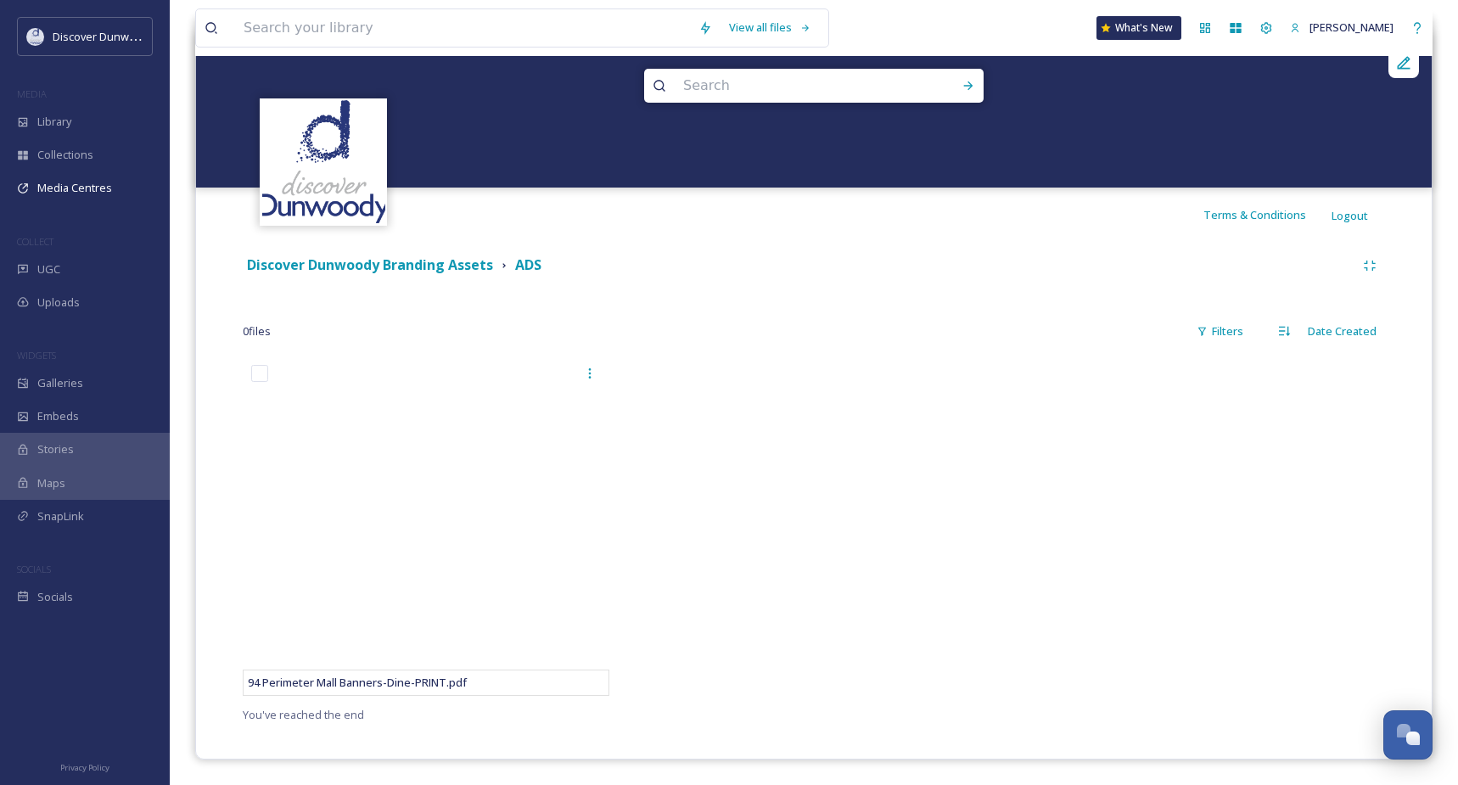
click at [691, 633] on div at bounding box center [813, 530] width 375 height 348
drag, startPoint x: 548, startPoint y: 267, endPoint x: 539, endPoint y: 268, distance: 9.5
click at [543, 267] on div "Discover Dunwoody Branding Assets ADS" at bounding box center [799, 265] width 1112 height 21
click at [533, 268] on strong "ADS" at bounding box center [528, 264] width 26 height 19
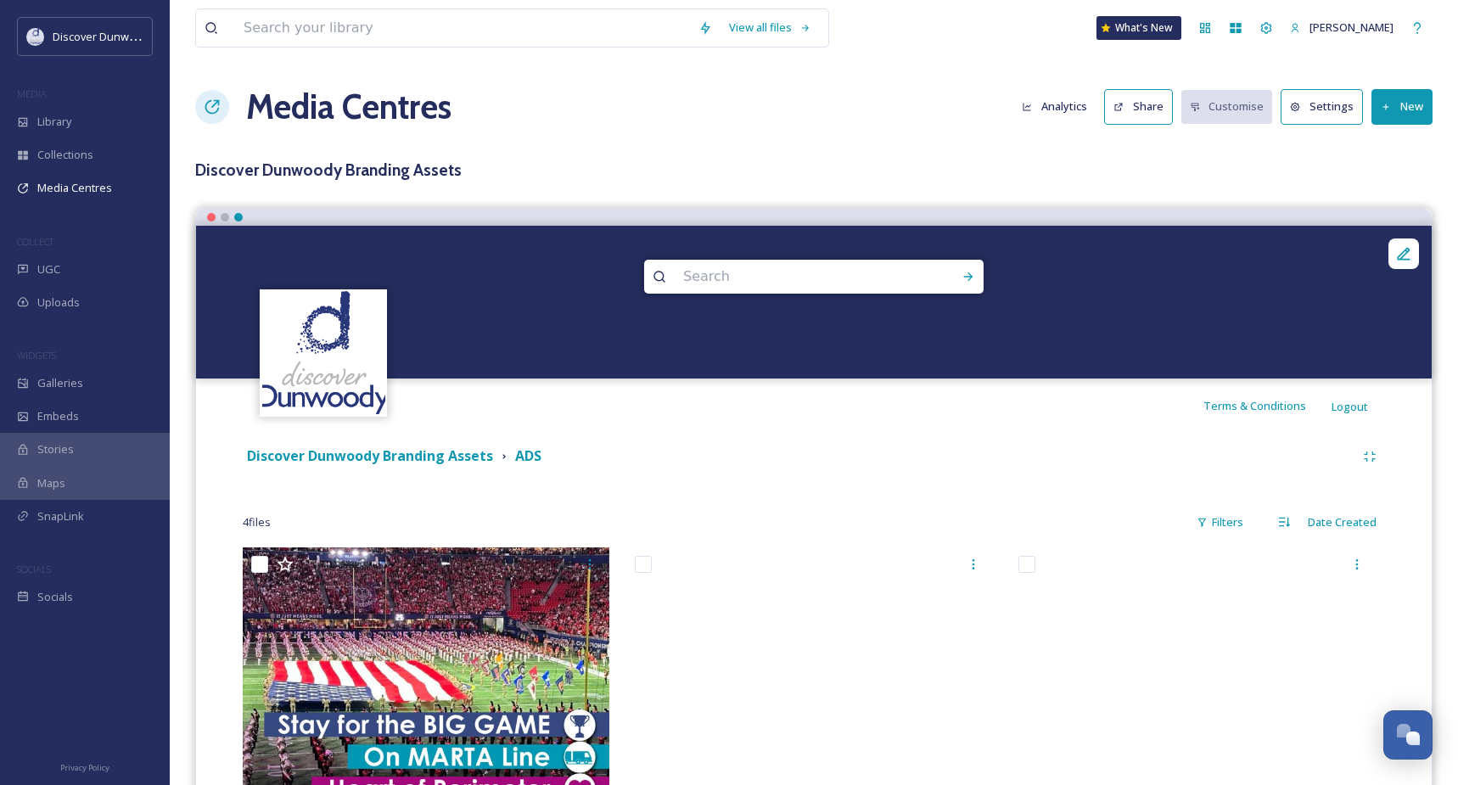
click at [1383, 112] on icon at bounding box center [1386, 107] width 11 height 11
click at [1378, 138] on span "Add Files" at bounding box center [1391, 146] width 46 height 16
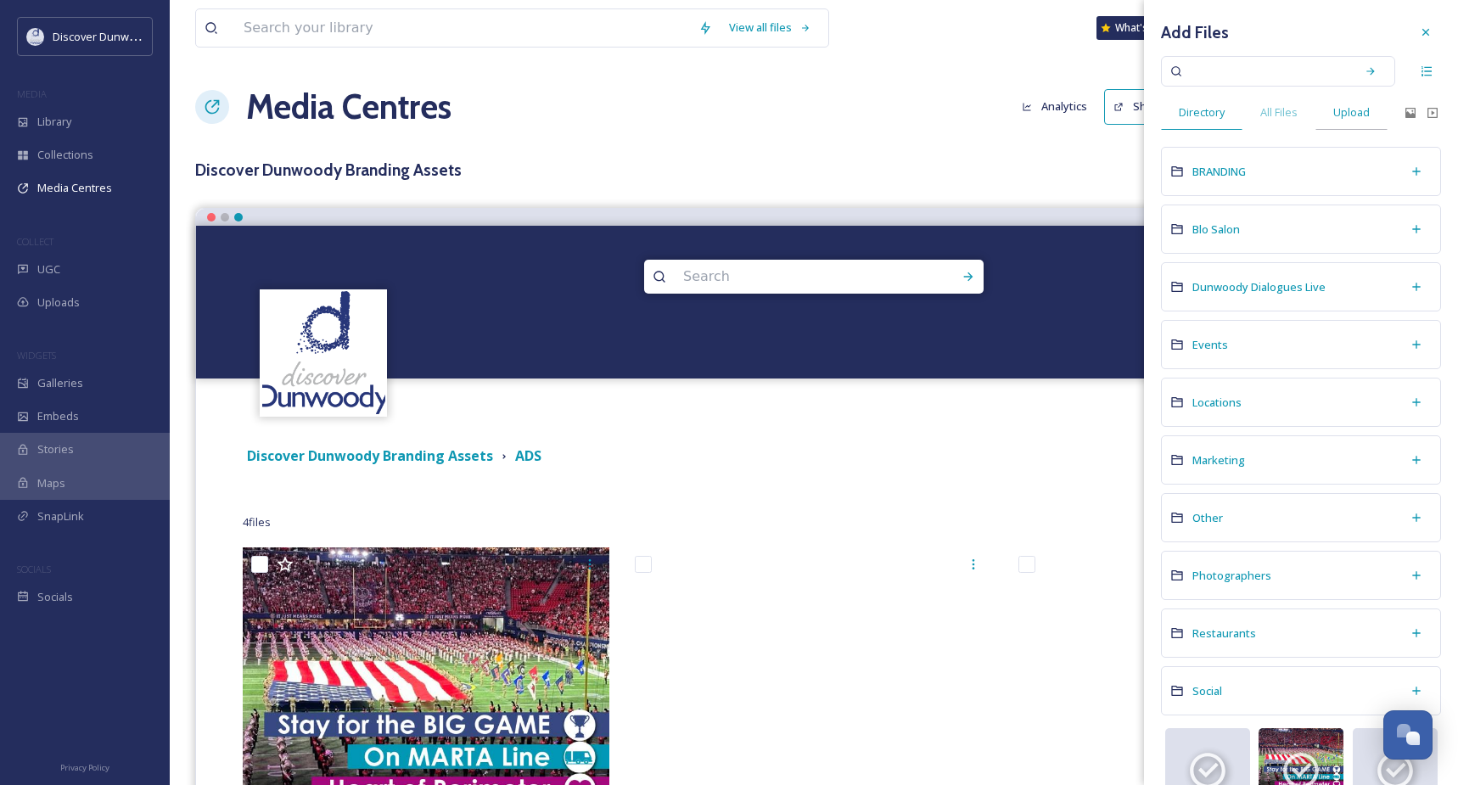
click at [1344, 109] on span "Upload" at bounding box center [1351, 112] width 36 height 16
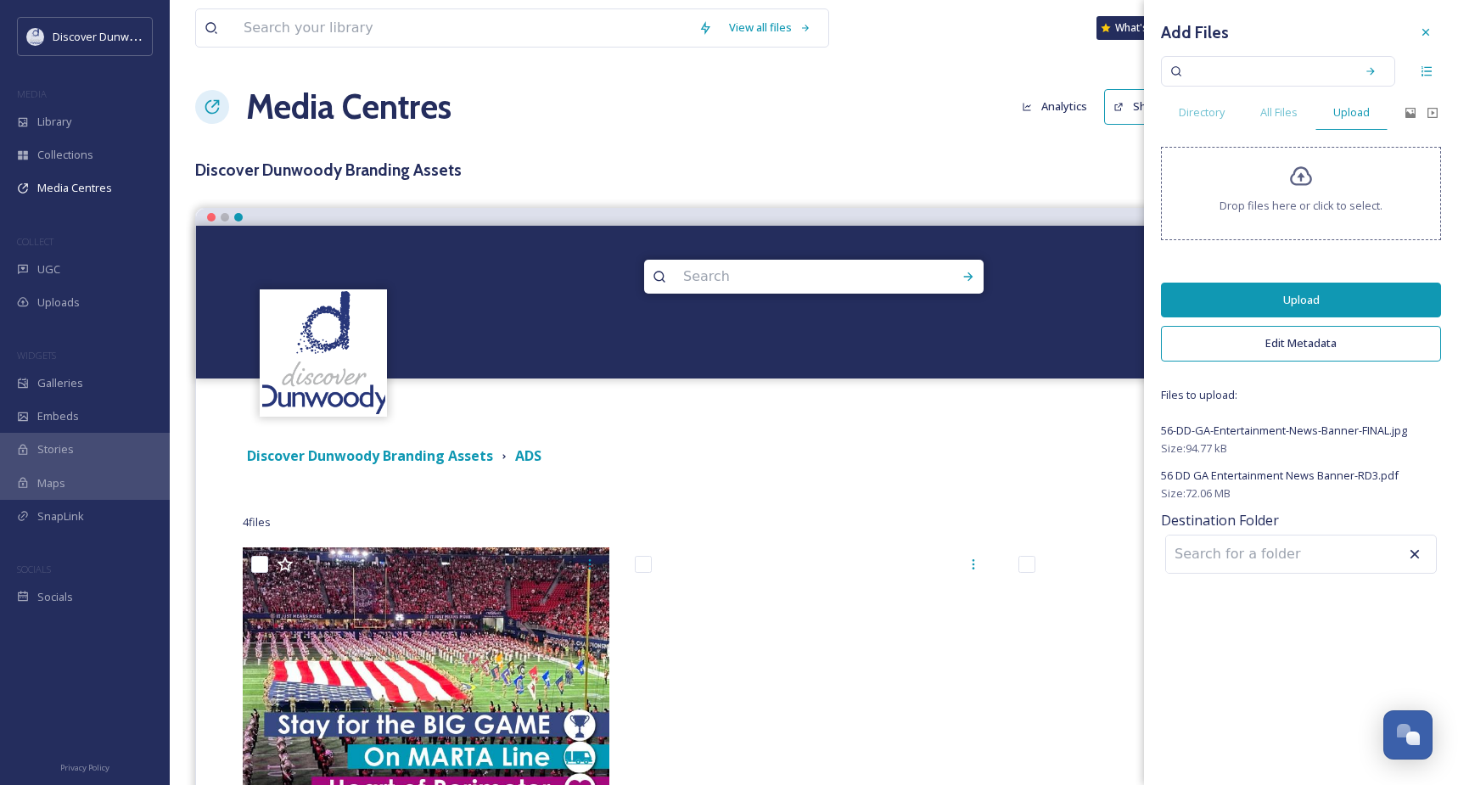
click at [1347, 298] on button "Upload" at bounding box center [1301, 300] width 280 height 35
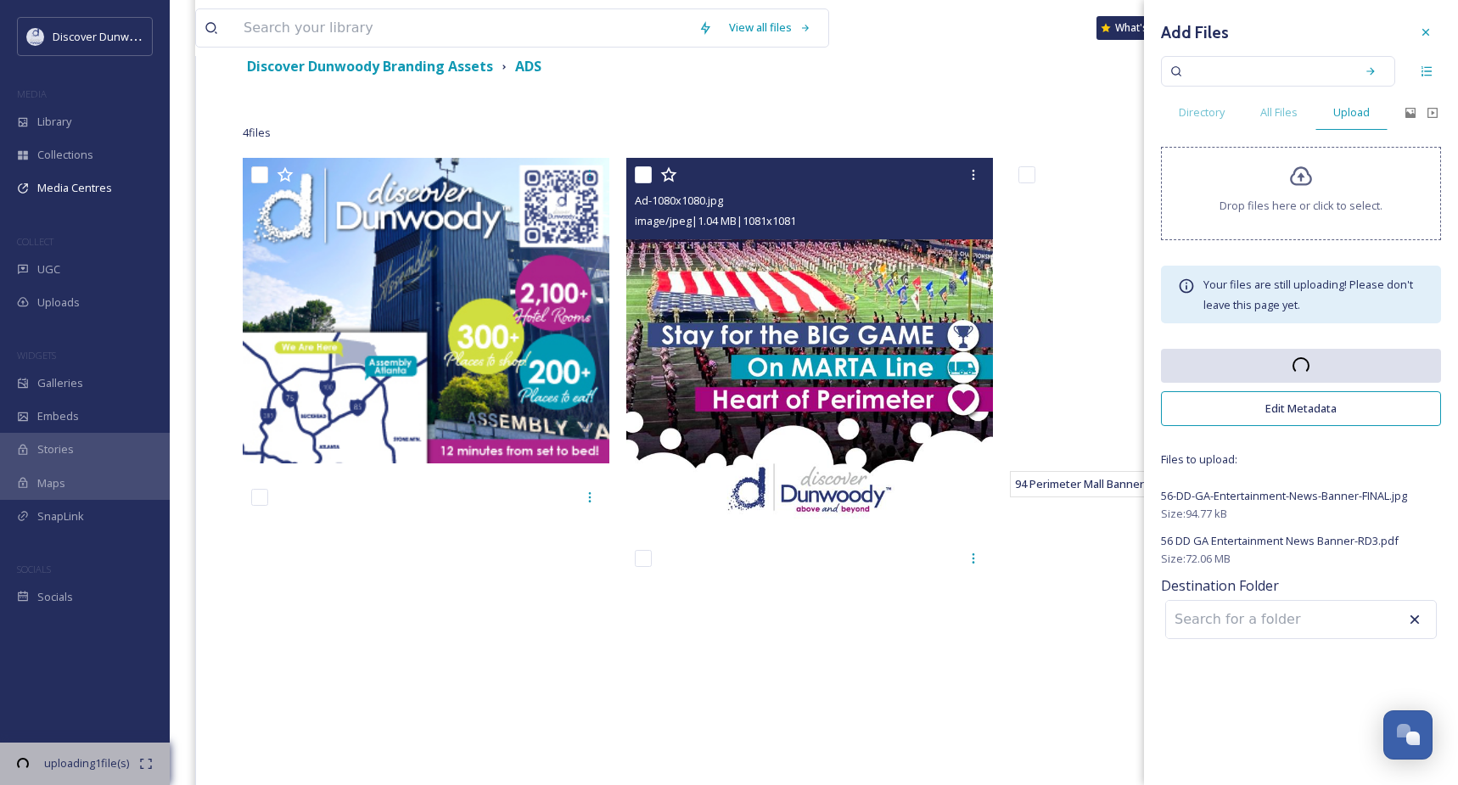
scroll to position [320, 0]
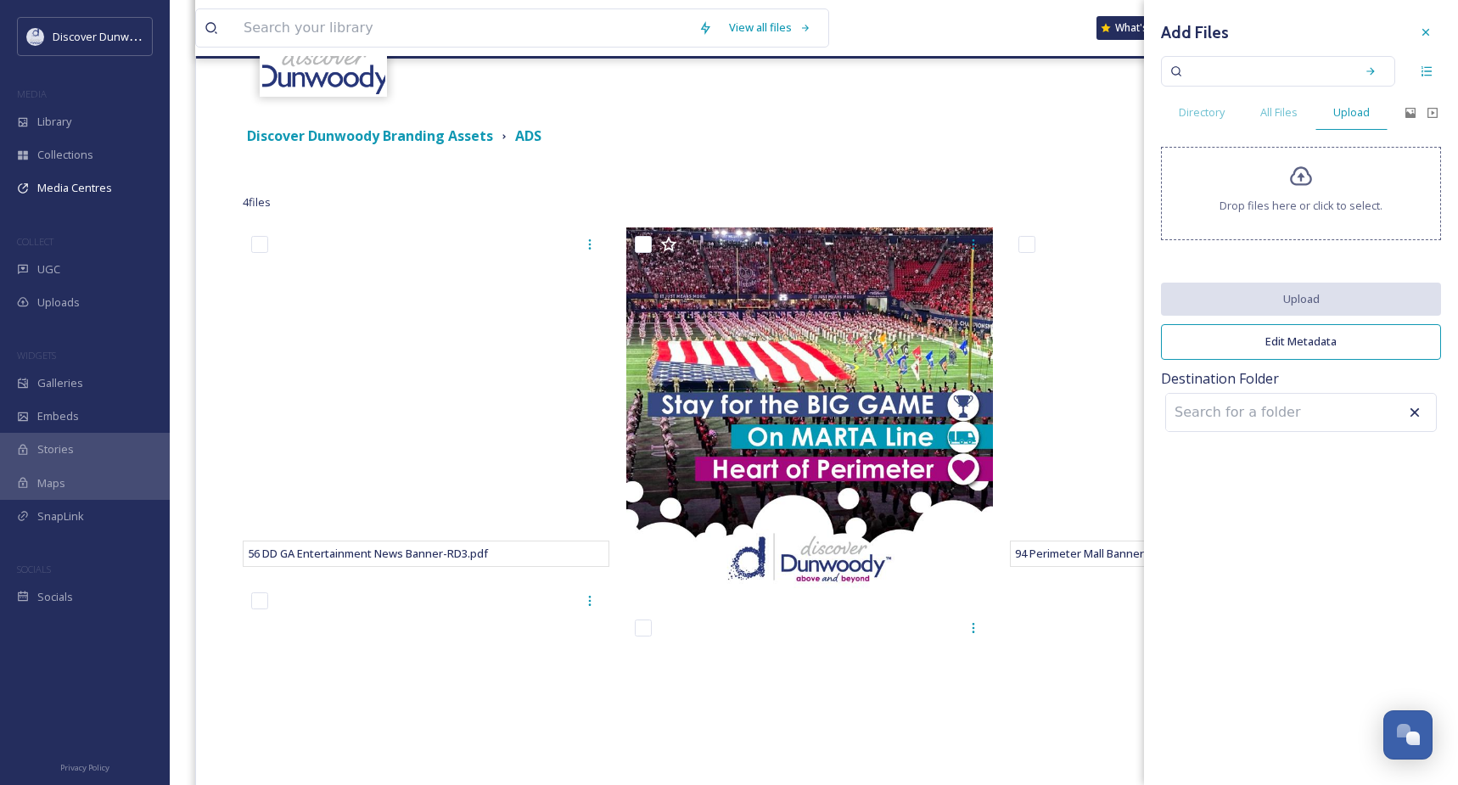
click at [1322, 185] on div "Drop files here or click to select." at bounding box center [1301, 193] width 280 height 93
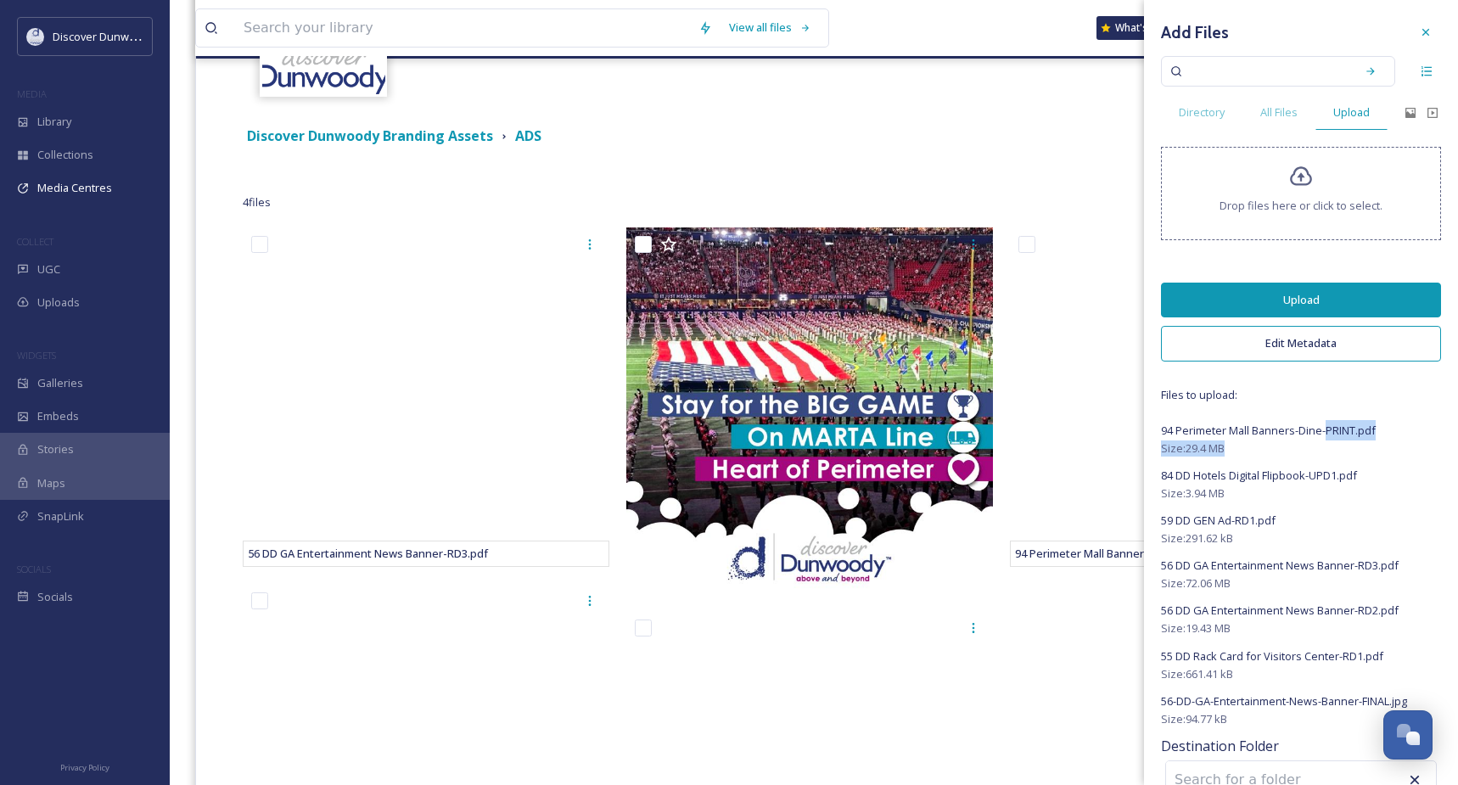
click at [1319, 439] on div "94 Perimeter Mall Banners-Dine-PRINT.pdf Size: 29.4 MB" at bounding box center [1301, 438] width 280 height 36
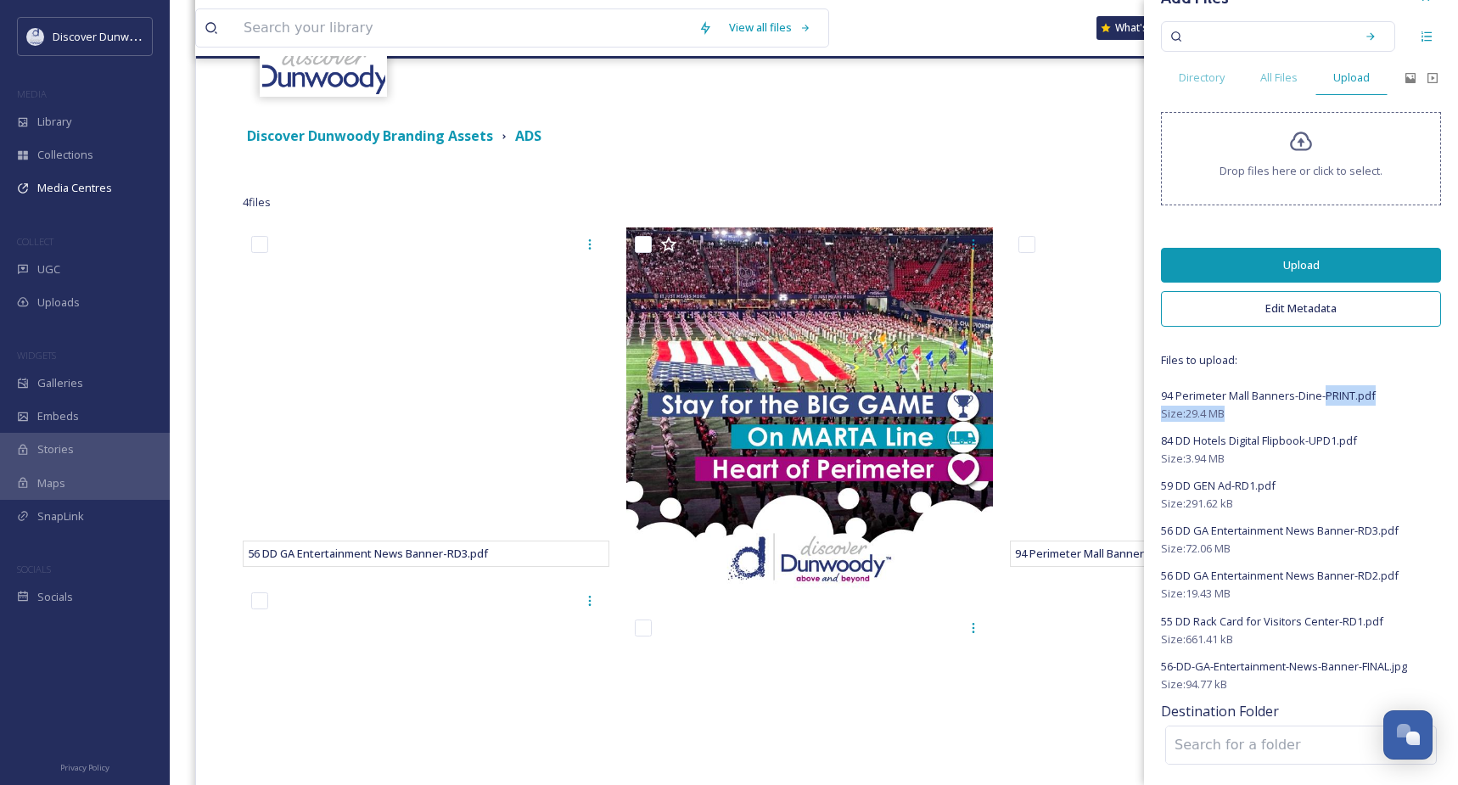
click at [1324, 259] on button "Upload" at bounding box center [1301, 265] width 280 height 35
